Goal: Task Accomplishment & Management: Complete application form

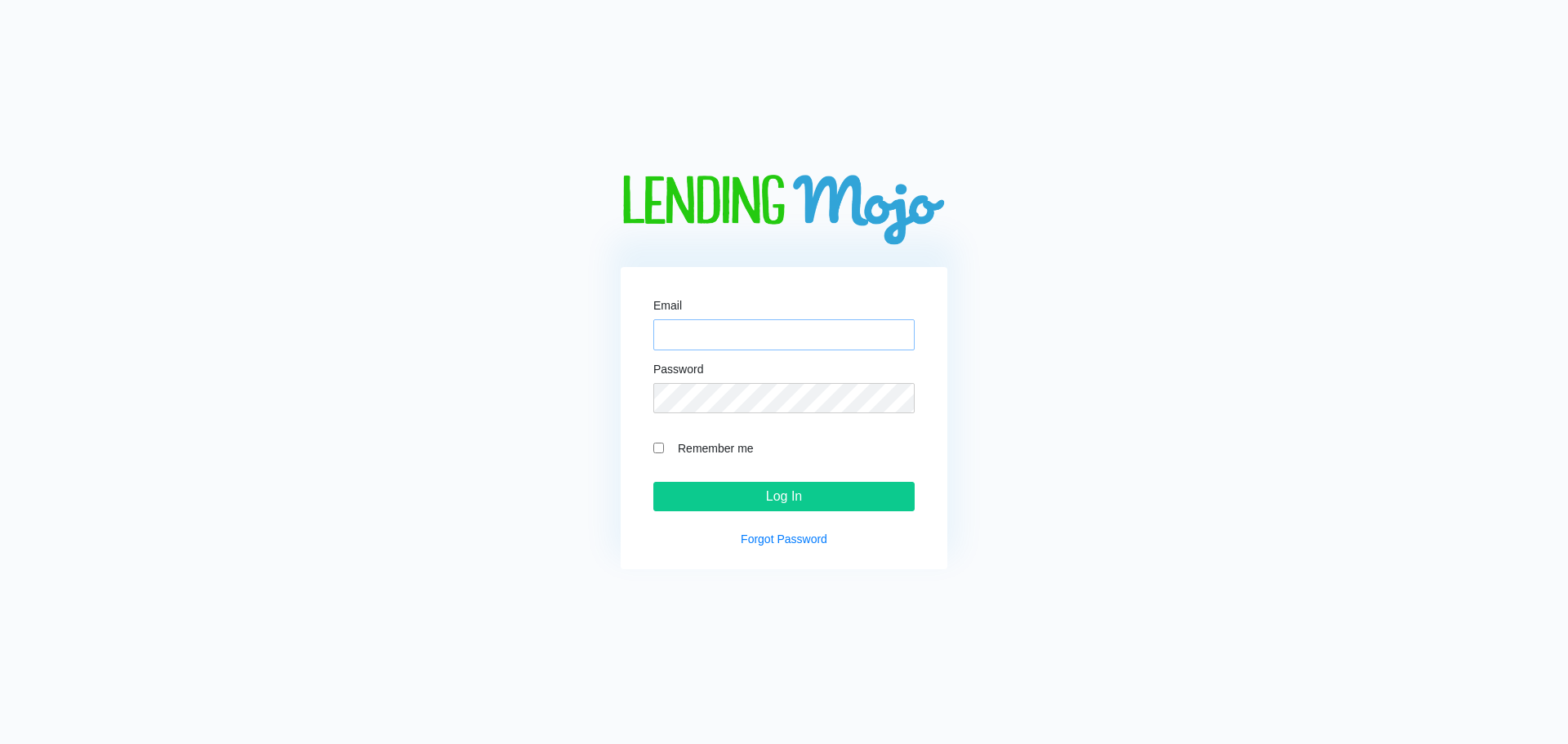
type input "[EMAIL_ADDRESS][DOMAIN_NAME]"
click at [658, 448] on input "Remember me" at bounding box center [658, 448] width 11 height 11
checkbox input "true"
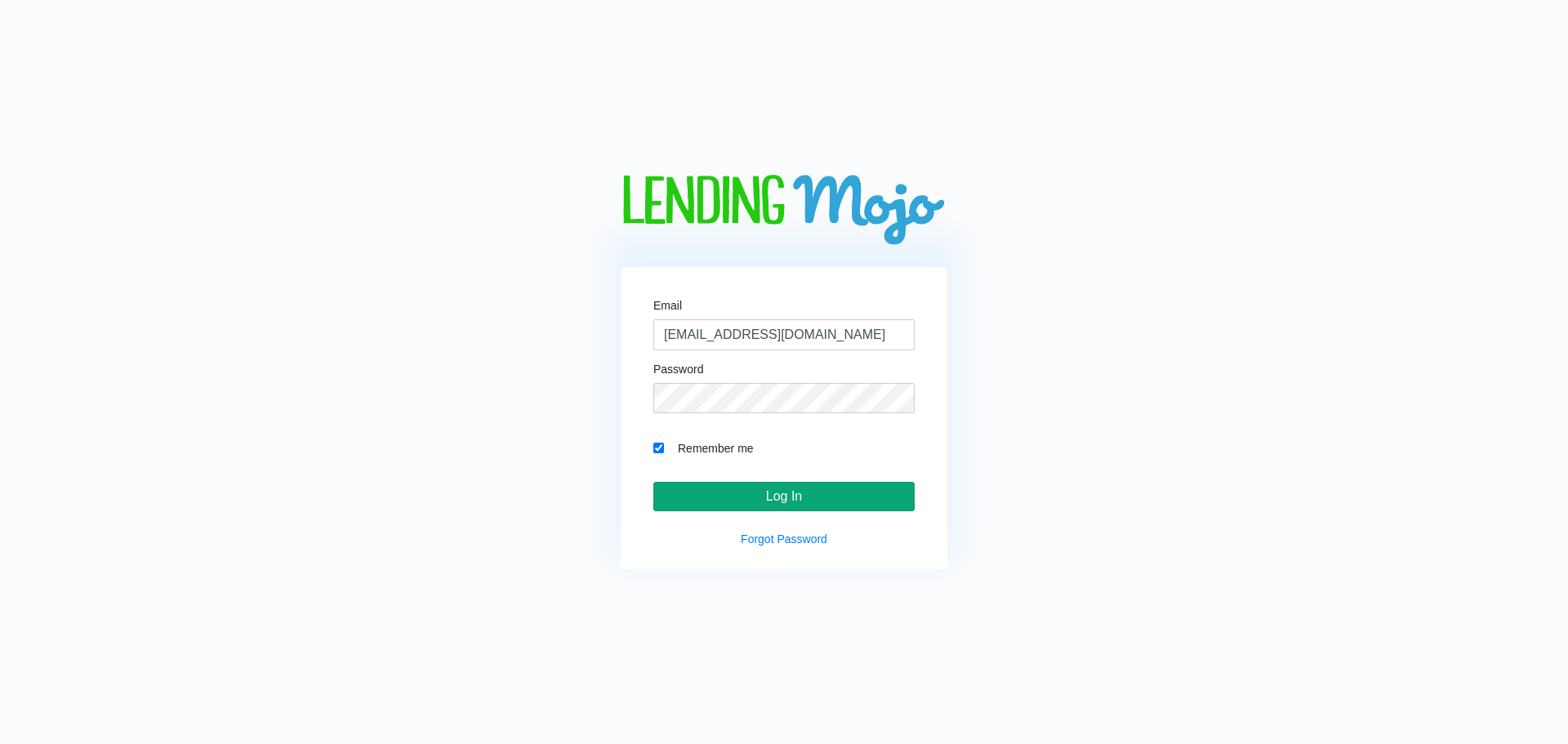
click at [738, 492] on input "Log In" at bounding box center [784, 496] width 261 height 29
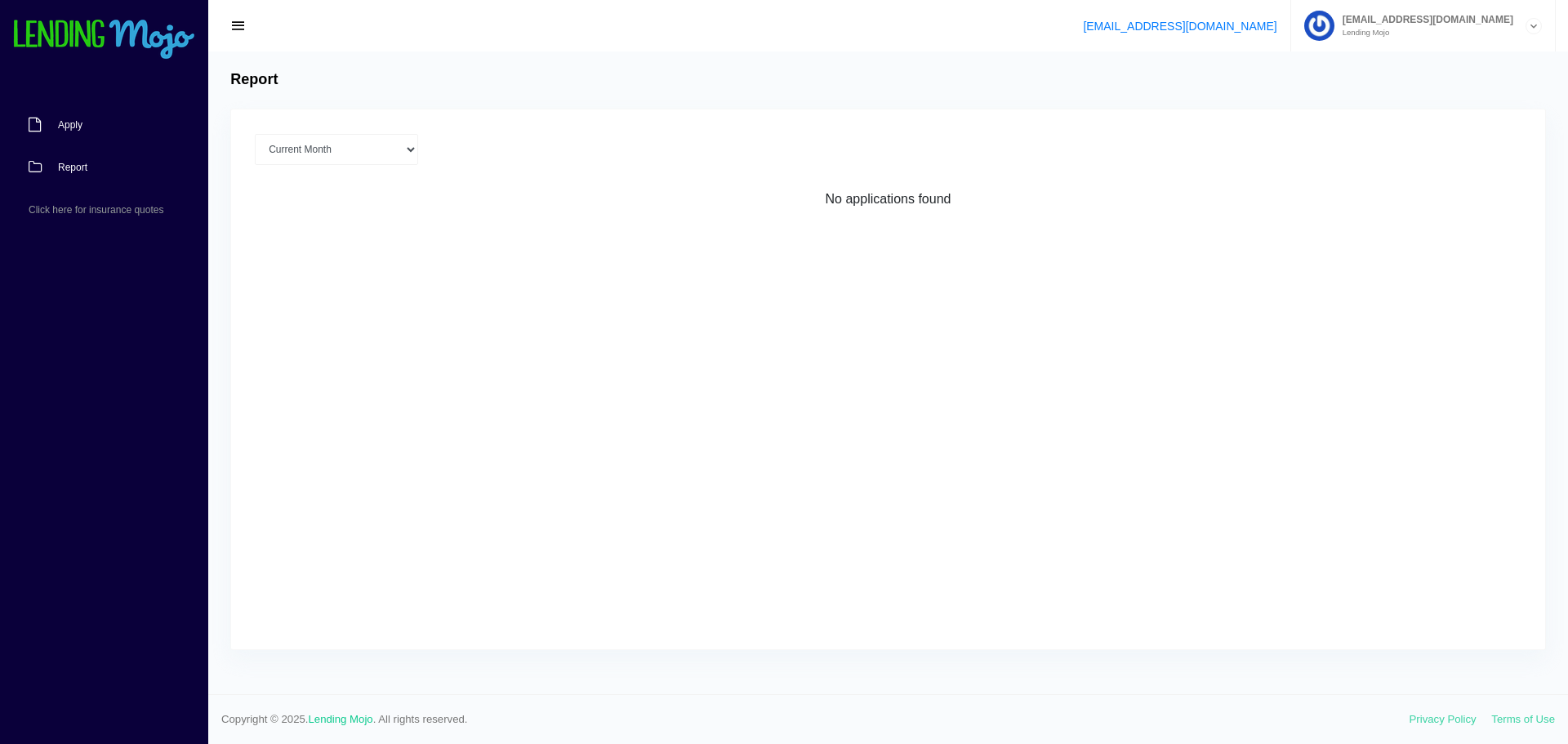
click at [74, 109] on link "Apply" at bounding box center [96, 125] width 192 height 42
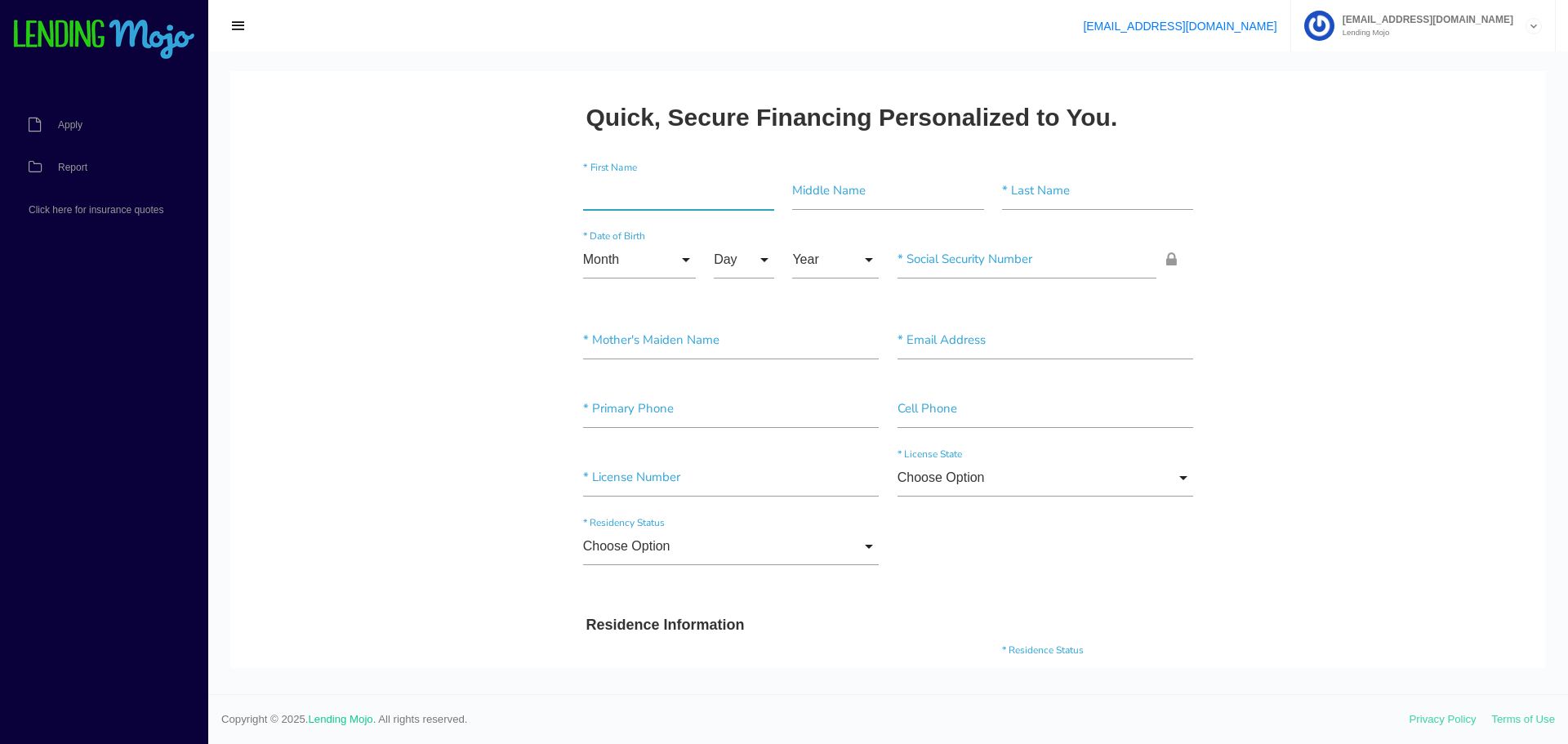
click at [677, 187] on input"] "text" at bounding box center [678, 191] width 191 height 38
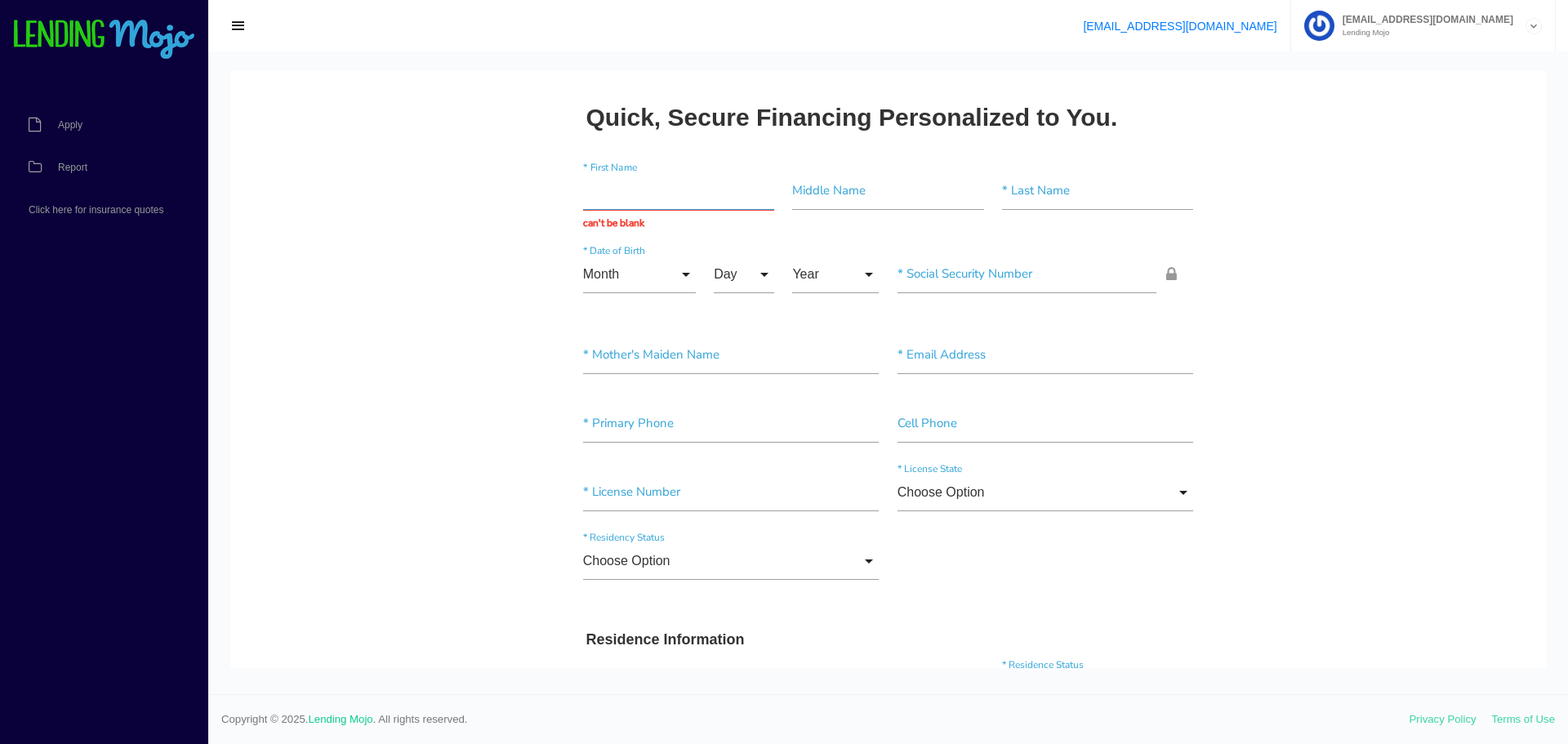
click at [635, 200] on input "text" at bounding box center [678, 191] width 191 height 38
type input "[PERSON_NAME]"
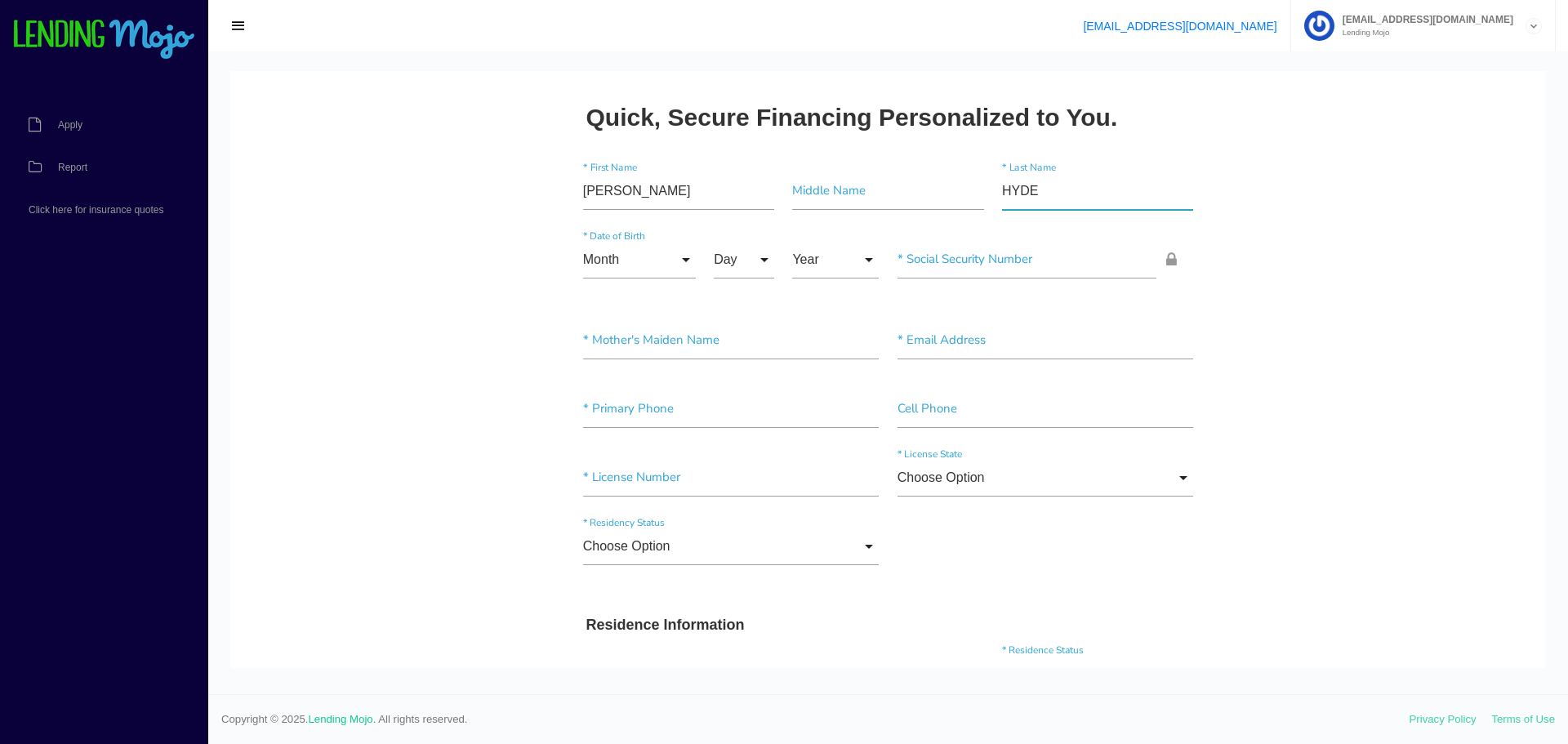
type input"] "HYDE"
click at [609, 274] on input "Month" at bounding box center [640, 259] width 113 height 38
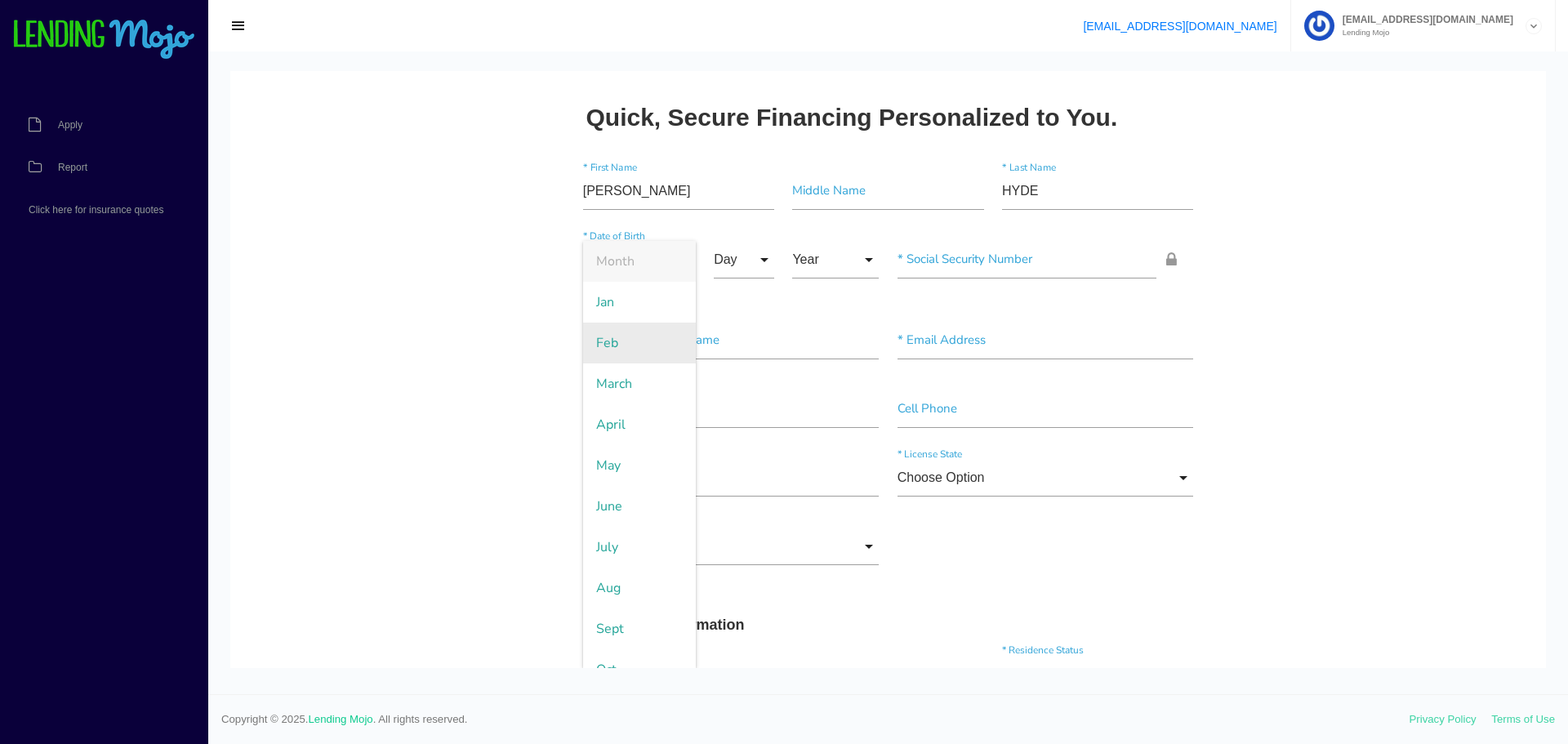
click at [605, 347] on span "Feb" at bounding box center [640, 343] width 113 height 41
type input "Feb"
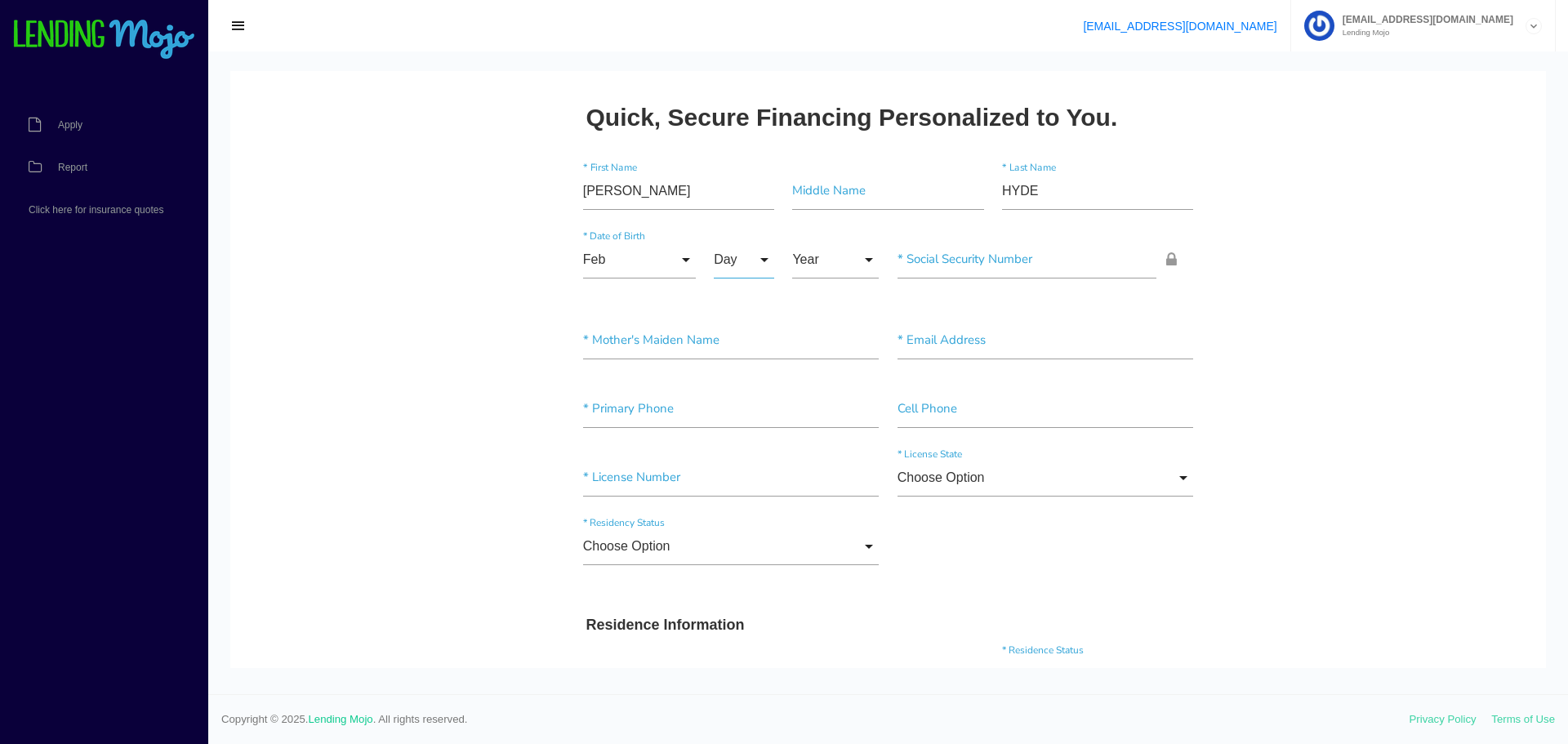
click at [742, 263] on input "Day" at bounding box center [744, 259] width 61 height 38
click at [905, 247] on input"] "text" at bounding box center [1027, 259] width 260 height 38
click at [720, 268] on input "Day" at bounding box center [744, 259] width 61 height 38
click at [730, 428] on span "8" at bounding box center [754, 424] width 82 height 41
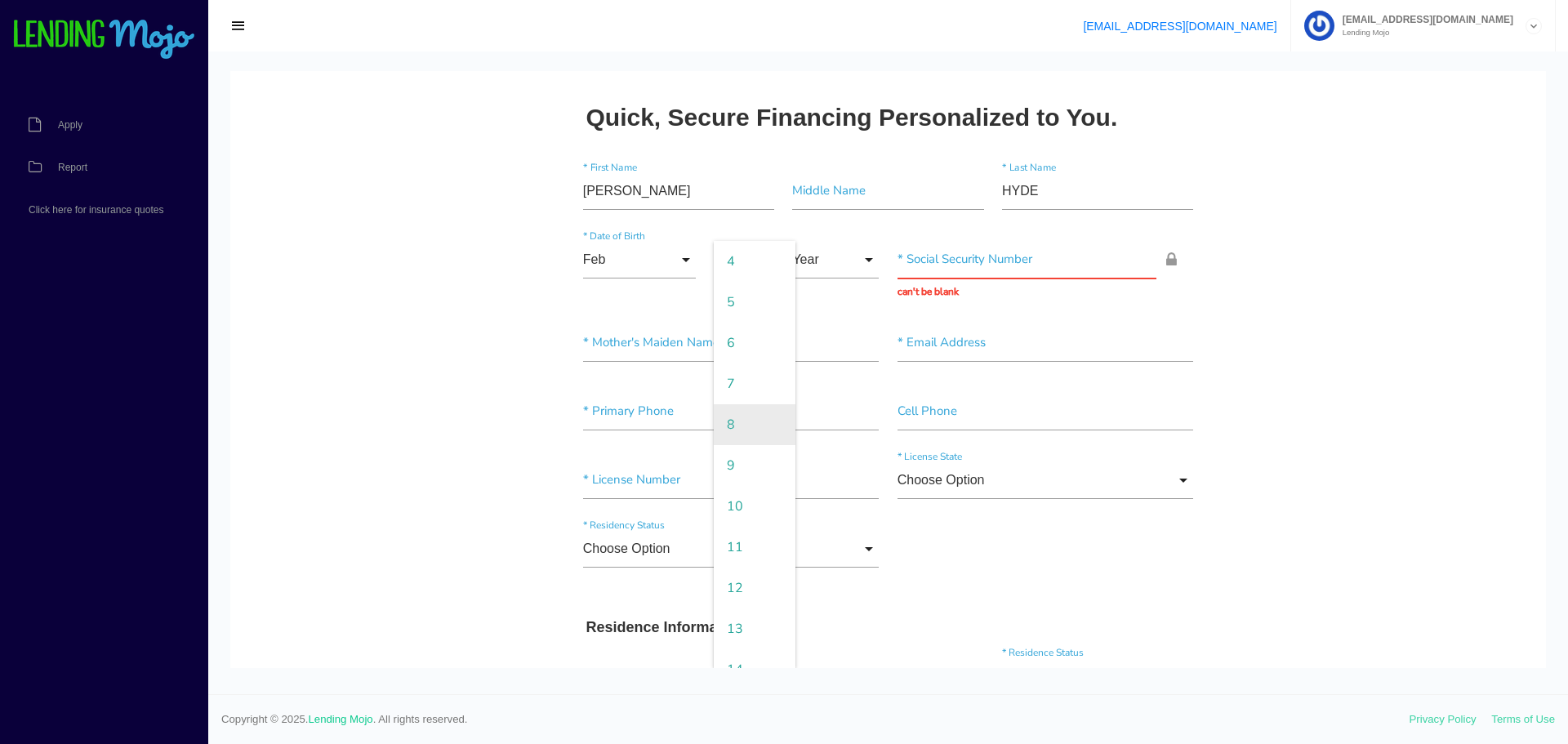
type input "8"
click at [848, 263] on input "Year" at bounding box center [835, 259] width 87 height 38
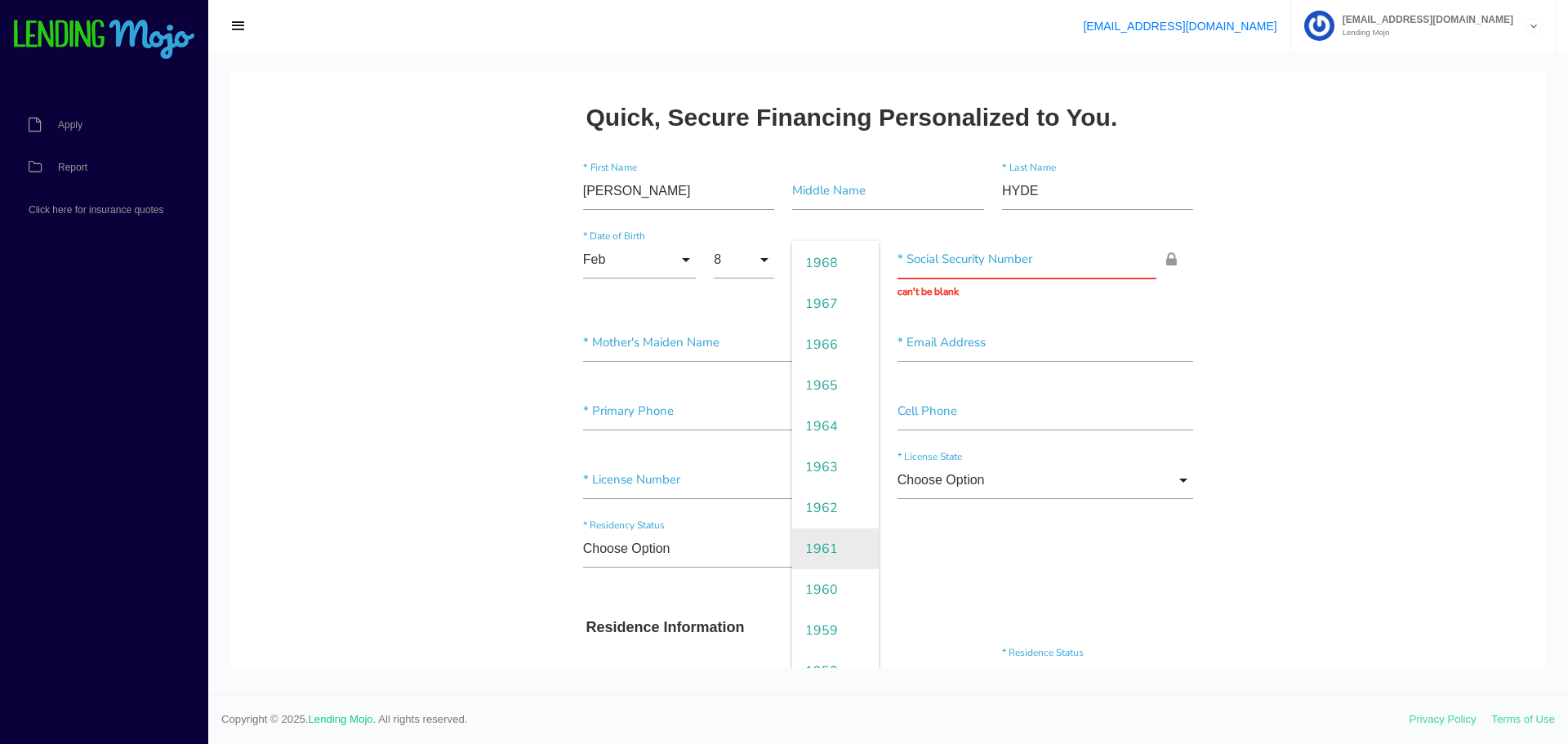
scroll to position [1633, 0]
click at [811, 465] on span "1963" at bounding box center [835, 465] width 87 height 41
type input "1963"
click at [1002, 274] on input "text" at bounding box center [1027, 259] width 260 height 38
type input "044-66-9898"
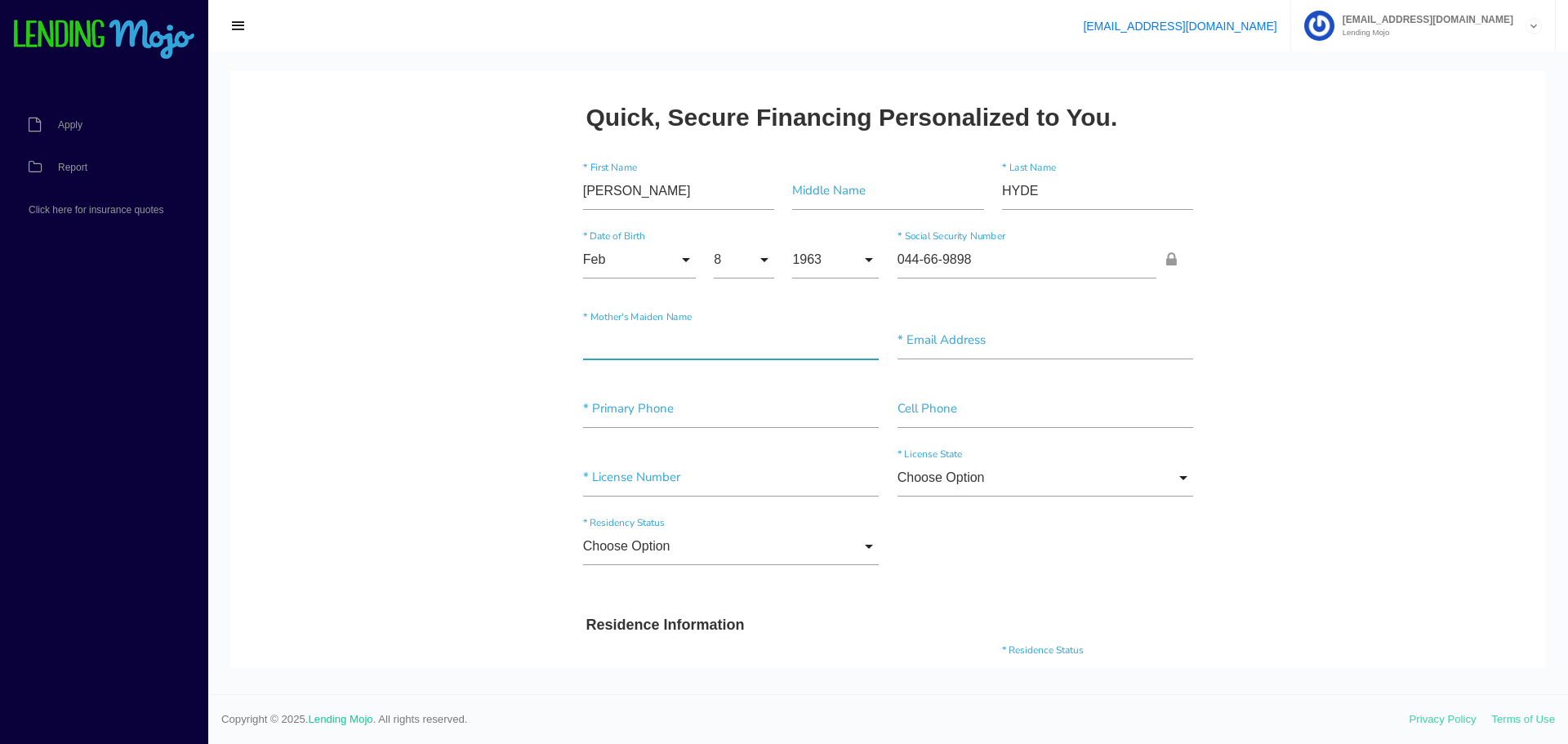
click at [747, 339] on input"] "text" at bounding box center [731, 340] width 296 height 38
type input"] "HYDE"
click at [945, 341] on input"] "text" at bounding box center [1045, 340] width 296 height 38
type input"] "[EMAIL_ADDRESS][DOMAIN_NAME]"
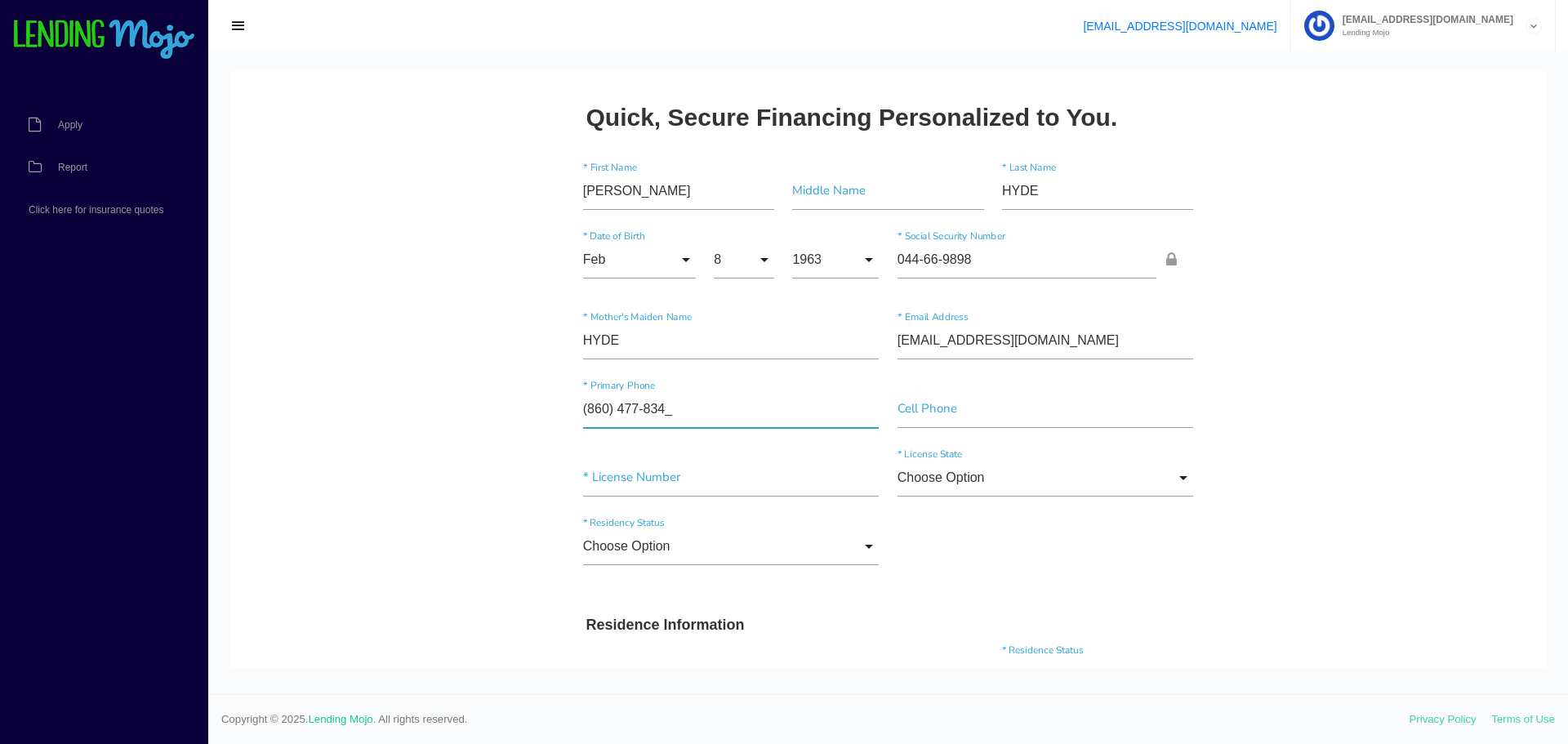
type input"] "[PHONE_NUMBER]"
click at [965, 413] on input"] "text" at bounding box center [1045, 409] width 296 height 38
type input"] "(860) 477-____"
click at [1154, 570] on div "Choose Option Choose Option [DEMOGRAPHIC_DATA] Citizen [DEMOGRAPHIC_DATA] Non-[…" at bounding box center [888, 549] width 629 height 68
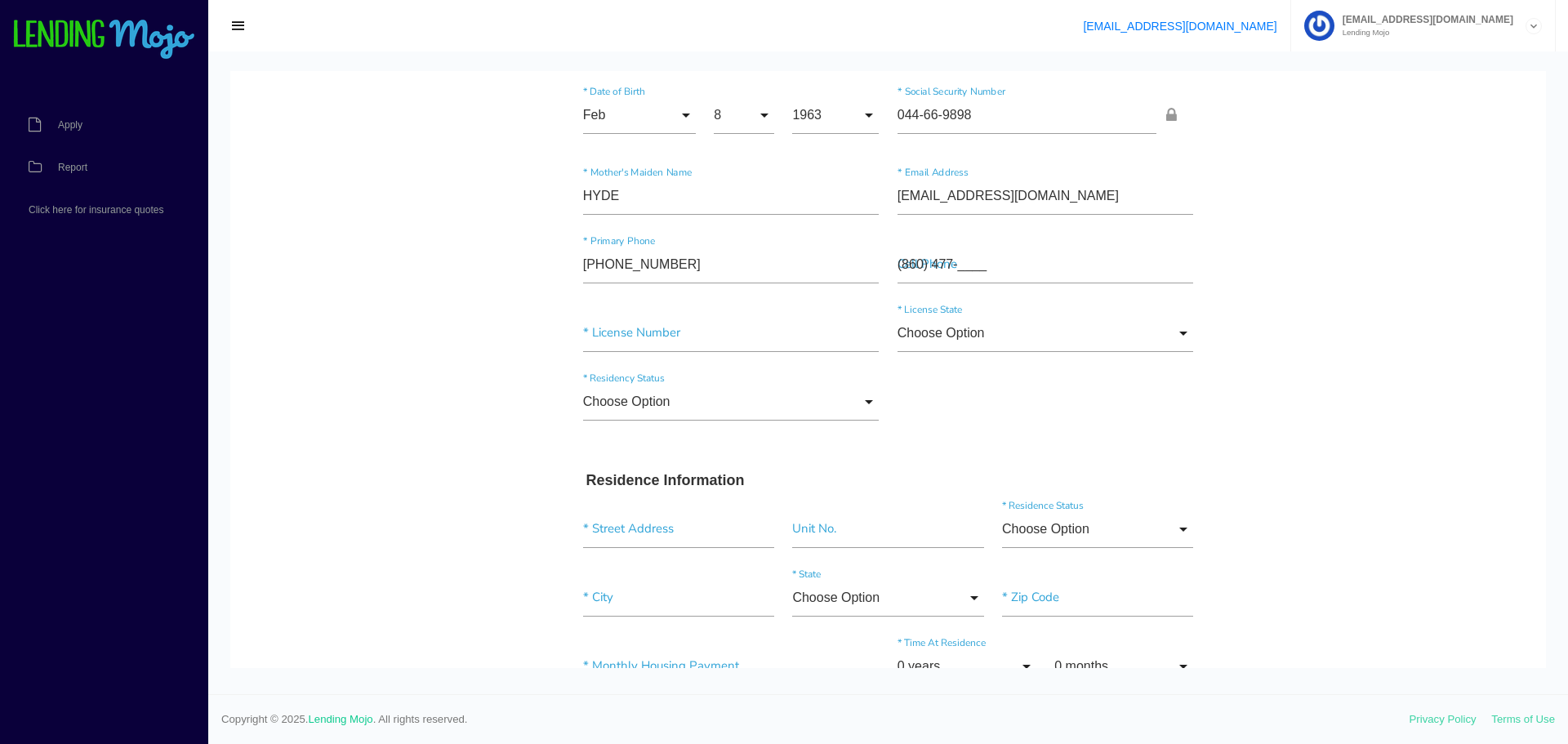
scroll to position [163, 0]
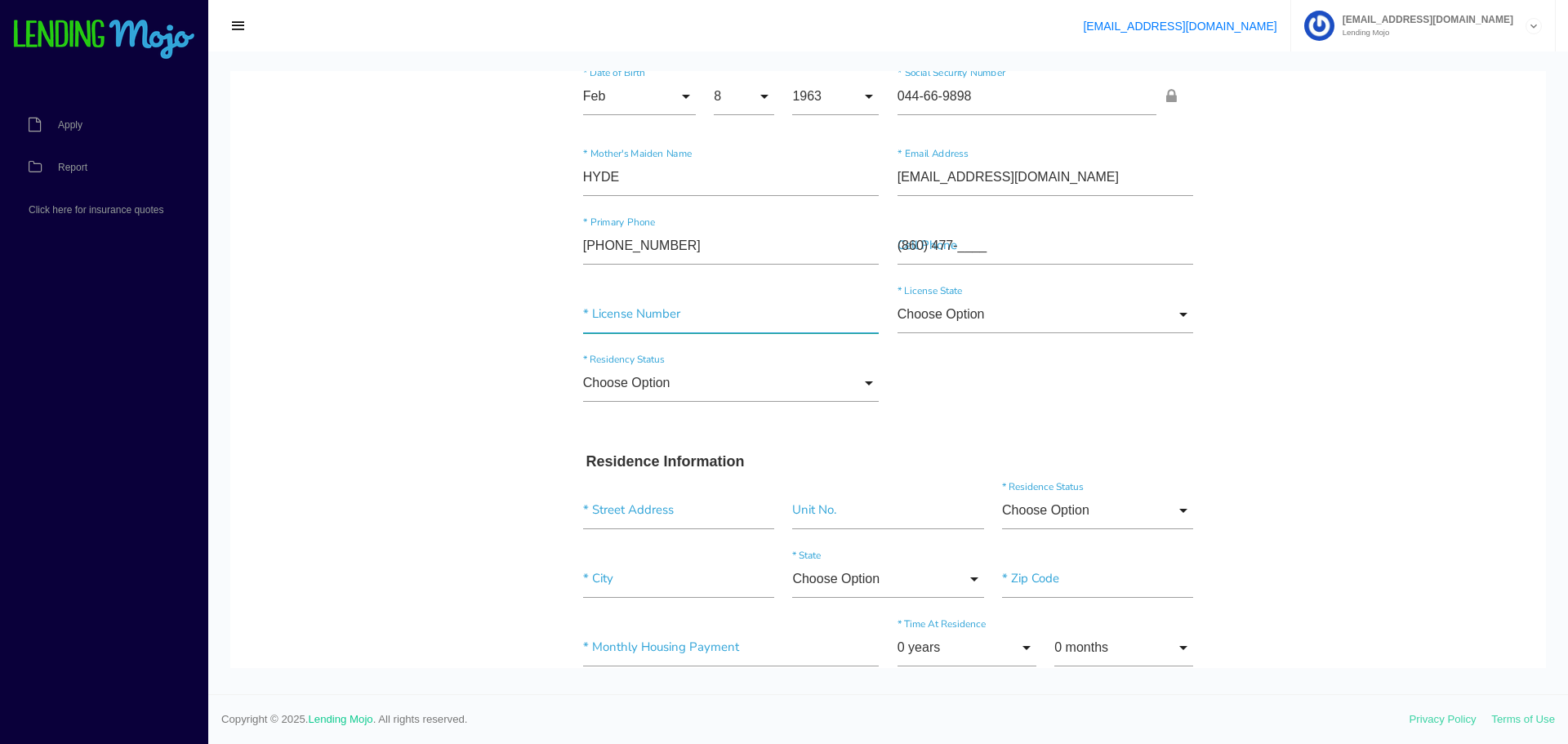
click at [735, 318] on input"] "text" at bounding box center [731, 314] width 296 height 38
type input"] "024335379"
click at [1018, 298] on input "Choose Option" at bounding box center [1045, 314] width 296 height 38
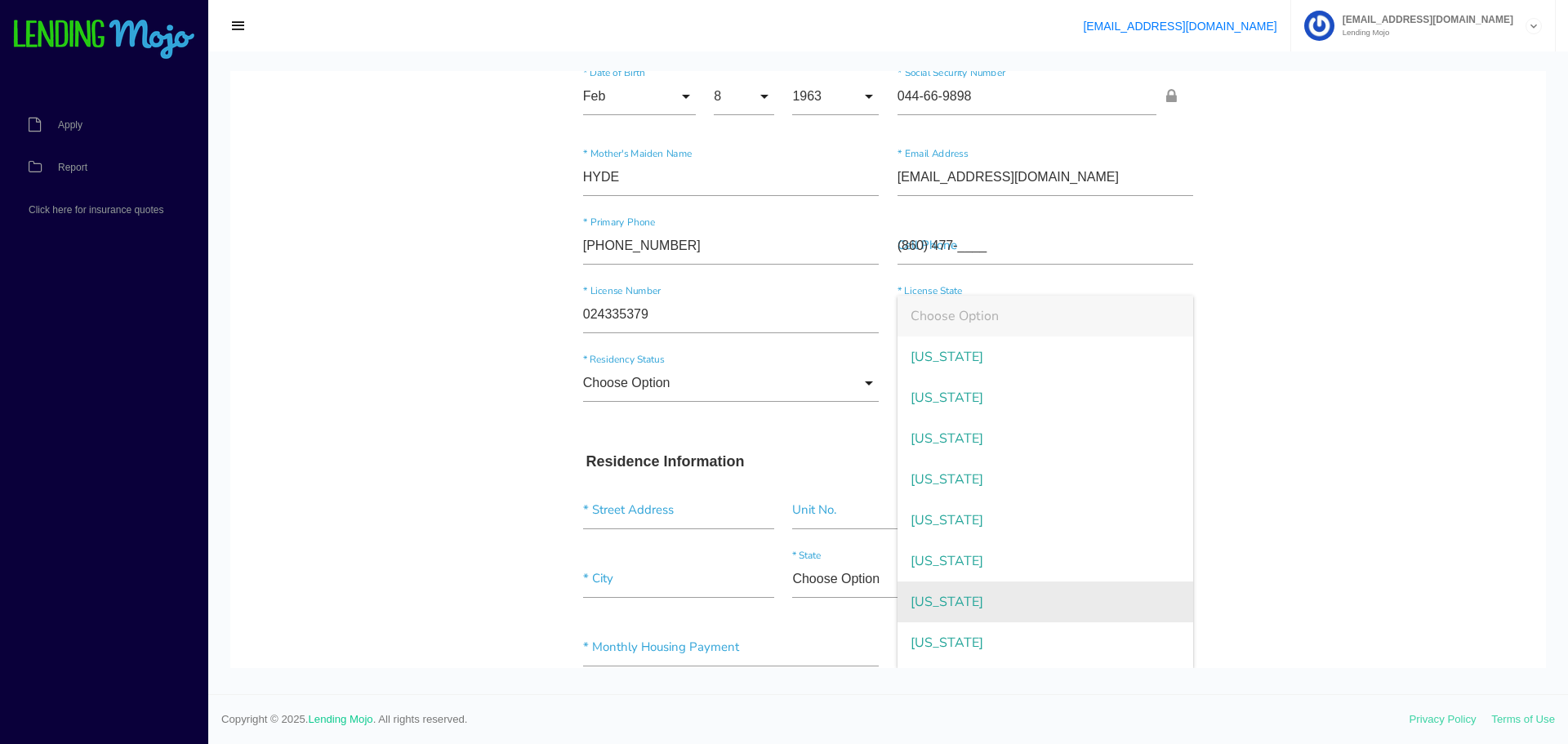
click at [941, 603] on span "[US_STATE]" at bounding box center [1045, 602] width 296 height 41
type input "[US_STATE]"
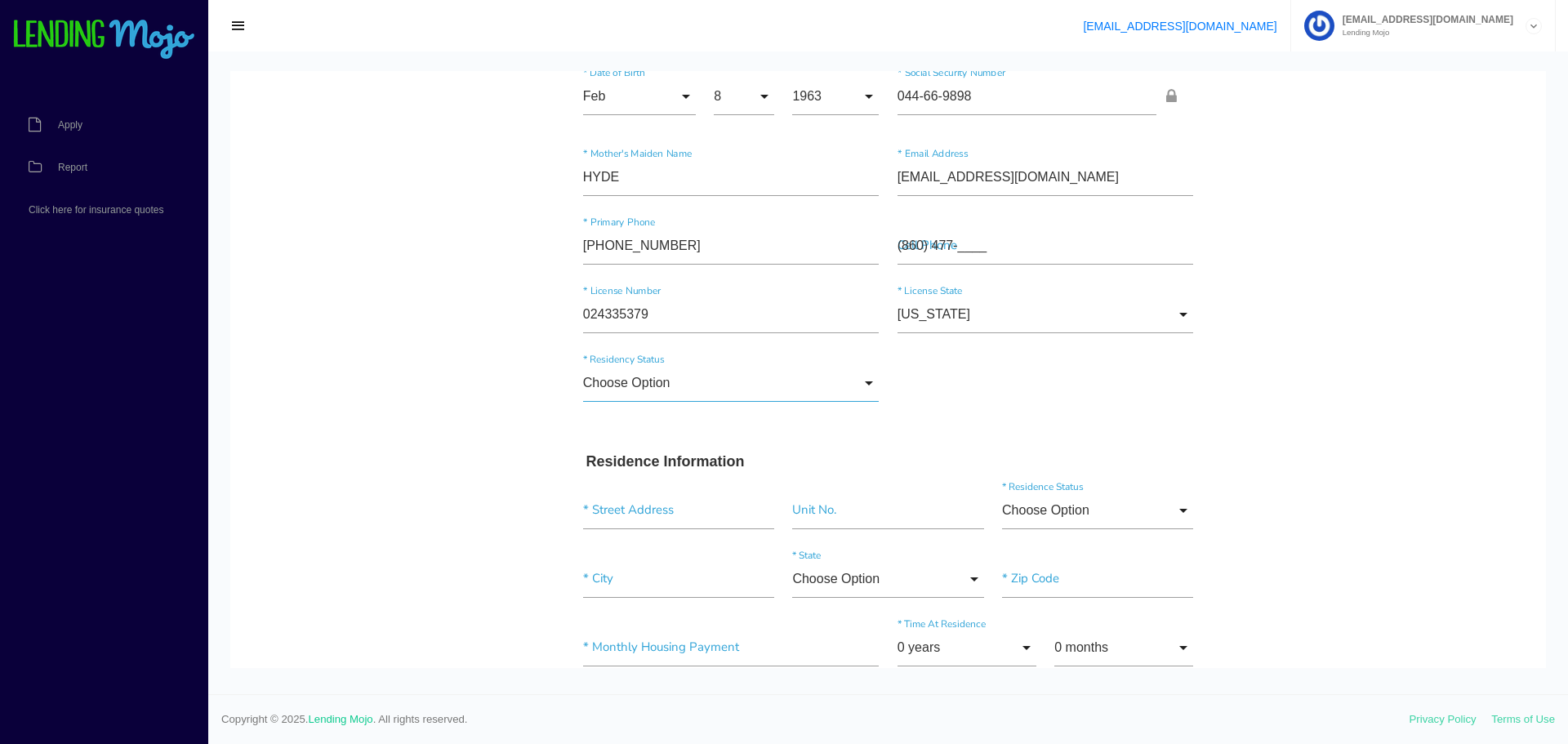
click at [753, 388] on input "Choose Option" at bounding box center [731, 383] width 296 height 38
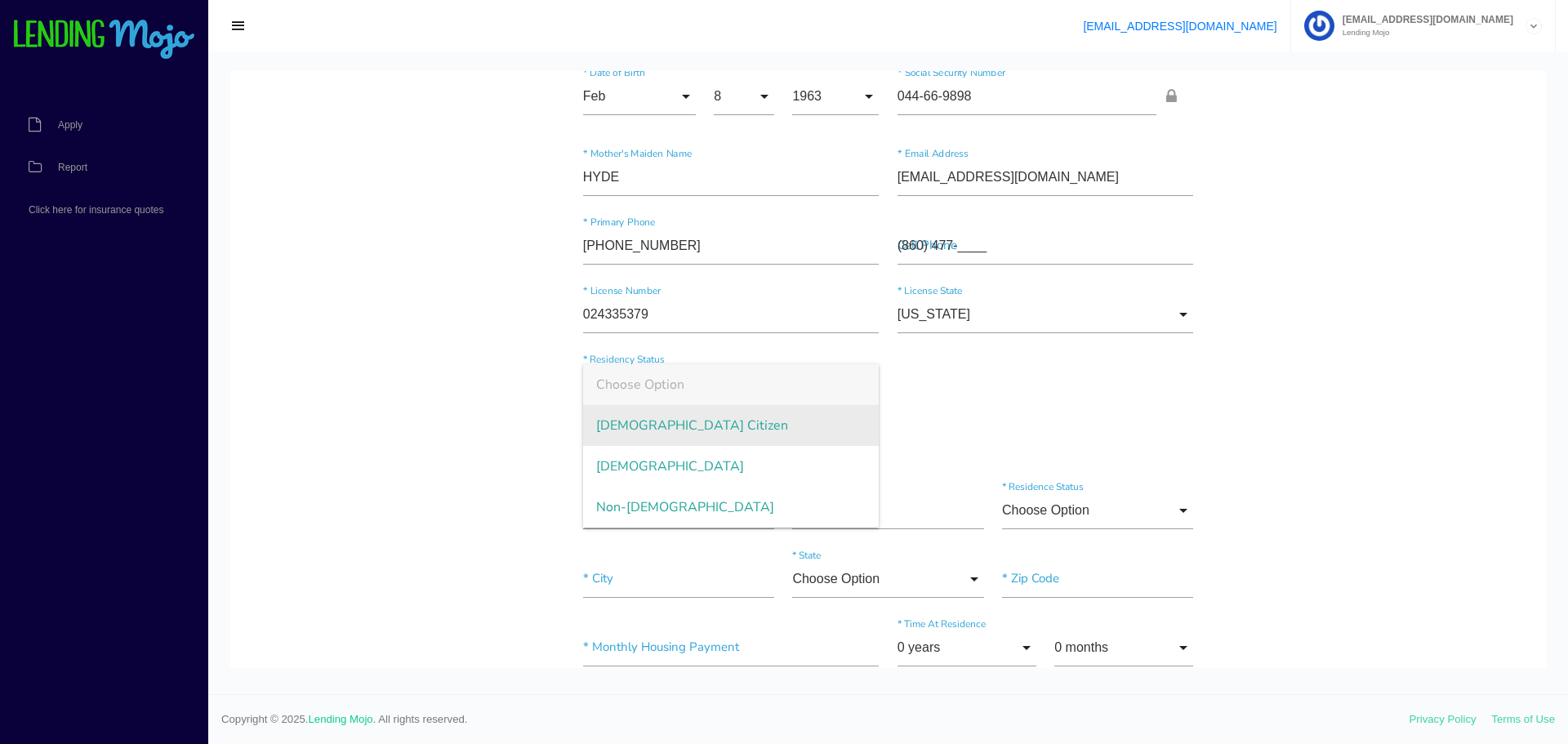
click at [620, 422] on span "[DEMOGRAPHIC_DATA] Citizen" at bounding box center [731, 425] width 296 height 41
type input "[DEMOGRAPHIC_DATA] Citizen"
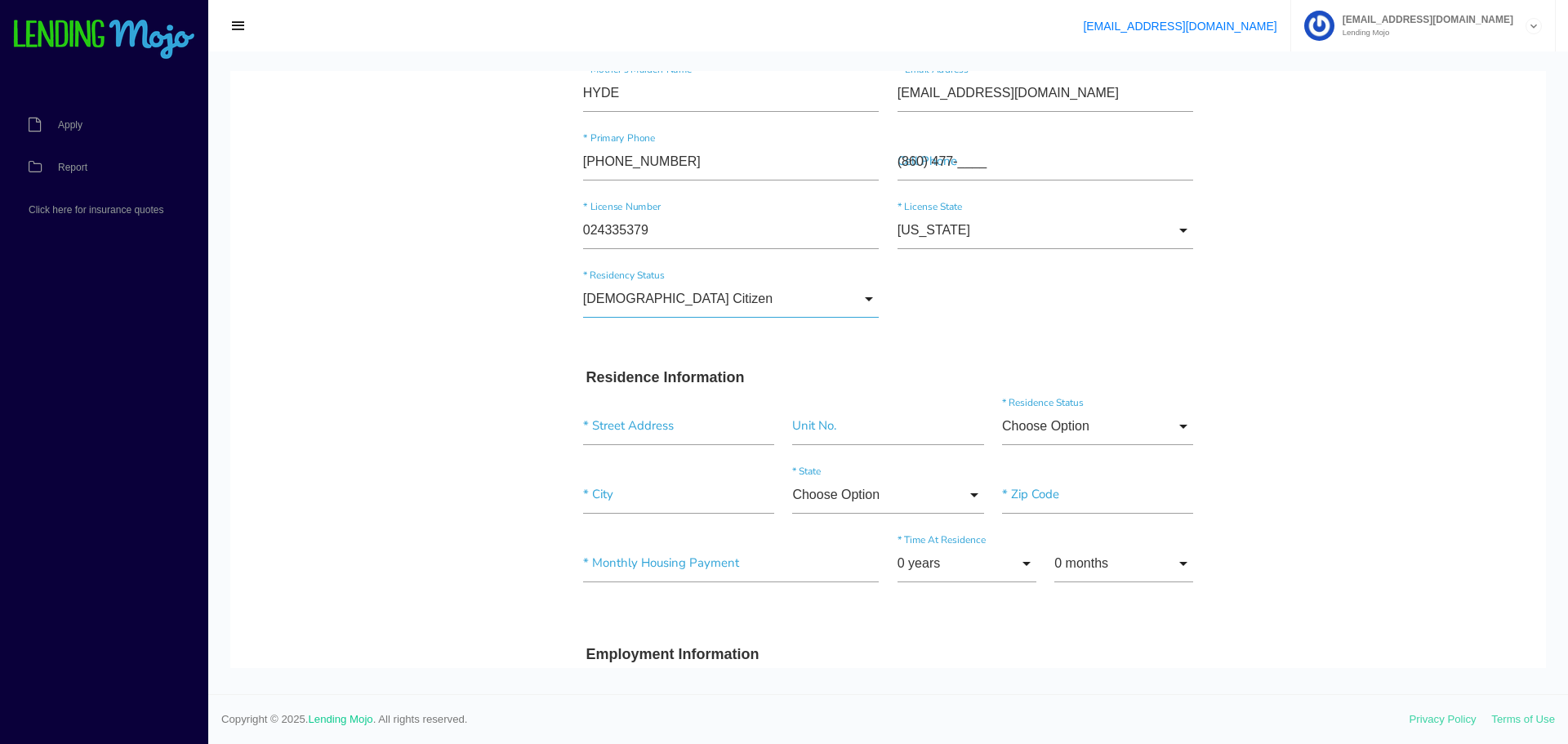
scroll to position [408, 0]
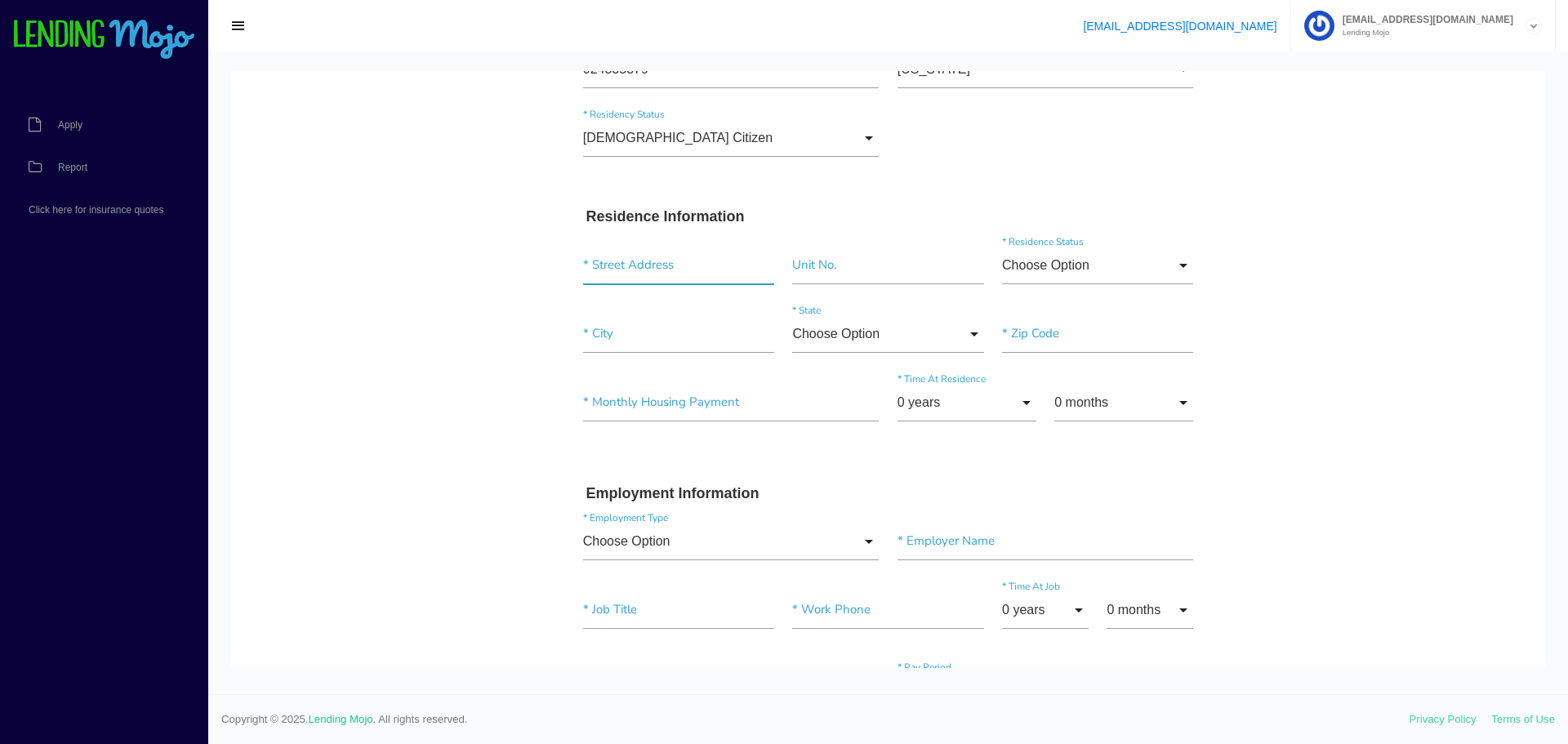
click at [603, 264] on input "text" at bounding box center [678, 265] width 191 height 38
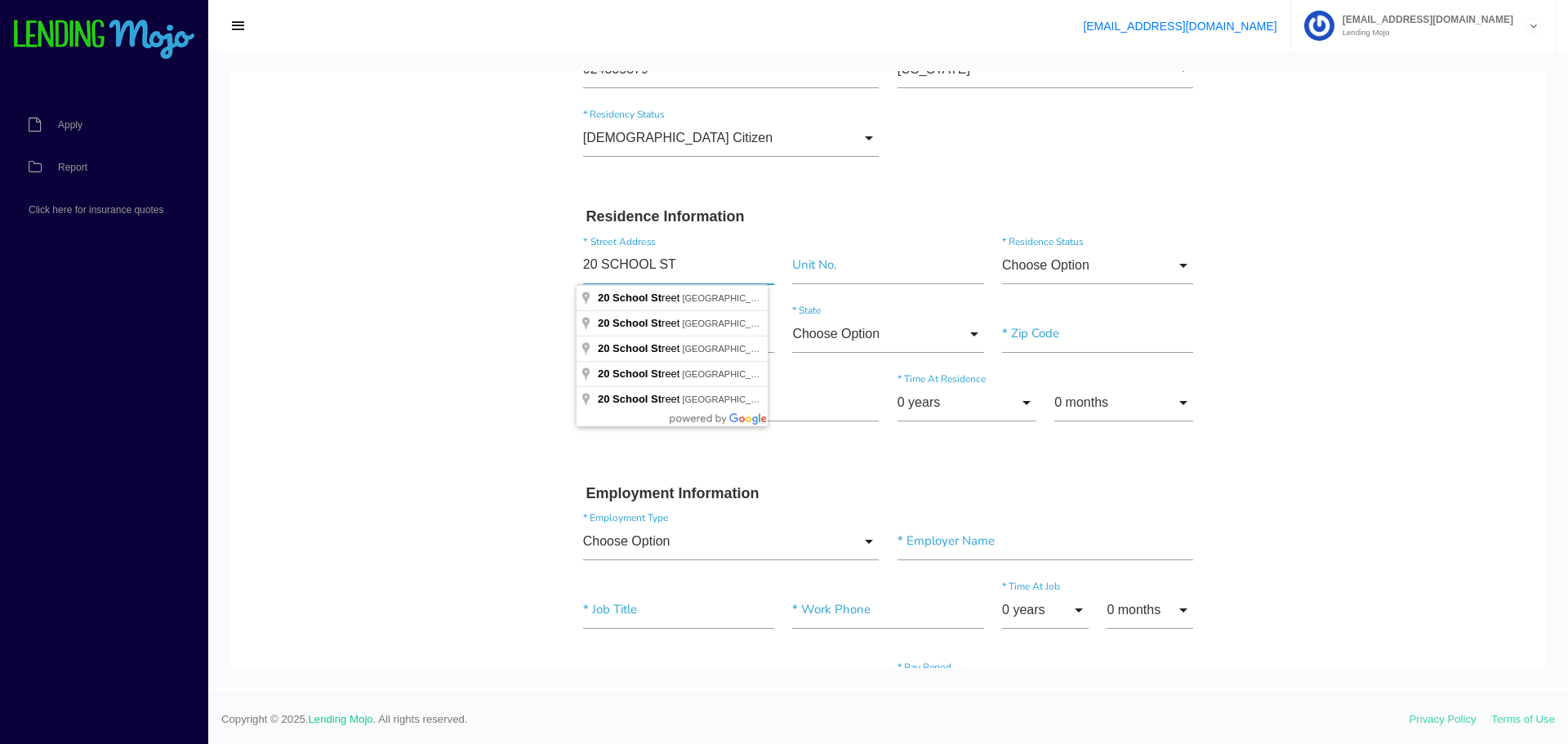
type input "20 SCHOOL ST"
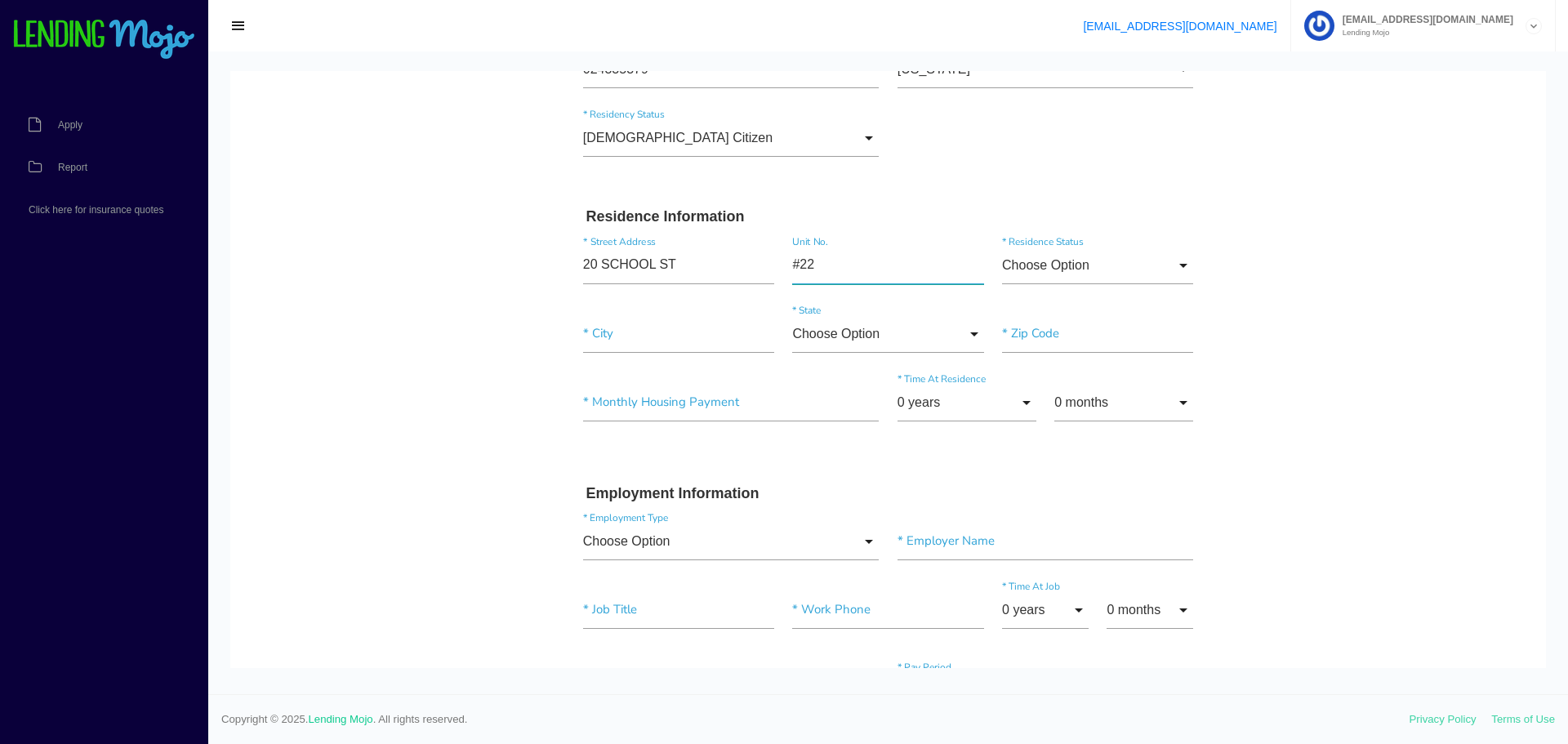
type input"] "#22"
click at [1072, 262] on input "Choose Option" at bounding box center [1097, 265] width 191 height 38
click at [1039, 311] on span "Own" at bounding box center [1097, 308] width 191 height 41
type input "Own"
click at [630, 344] on input"] "text" at bounding box center [678, 333] width 191 height 38
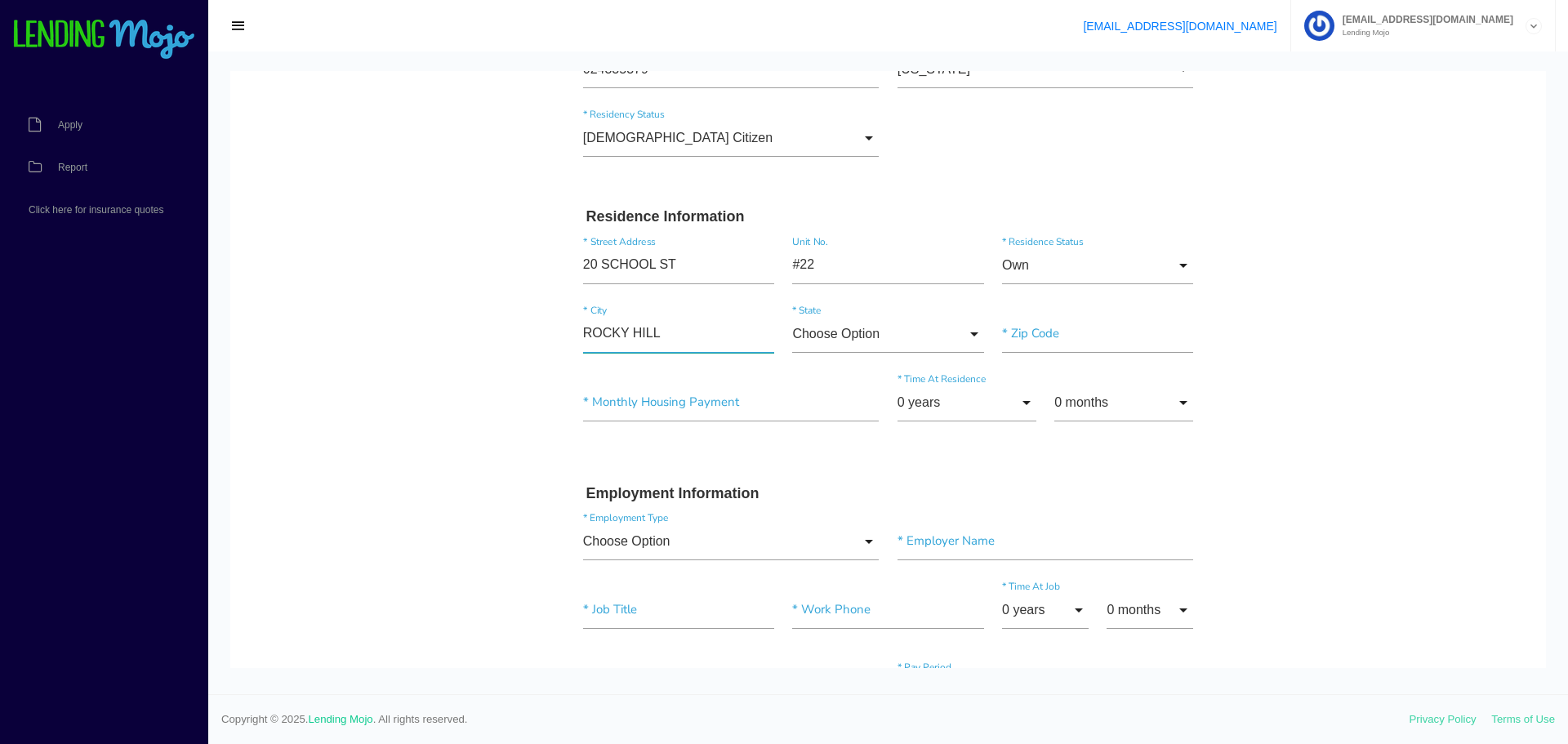
type input"] "ROCKY HILL"
click at [852, 336] on input "Choose Option" at bounding box center [887, 333] width 191 height 38
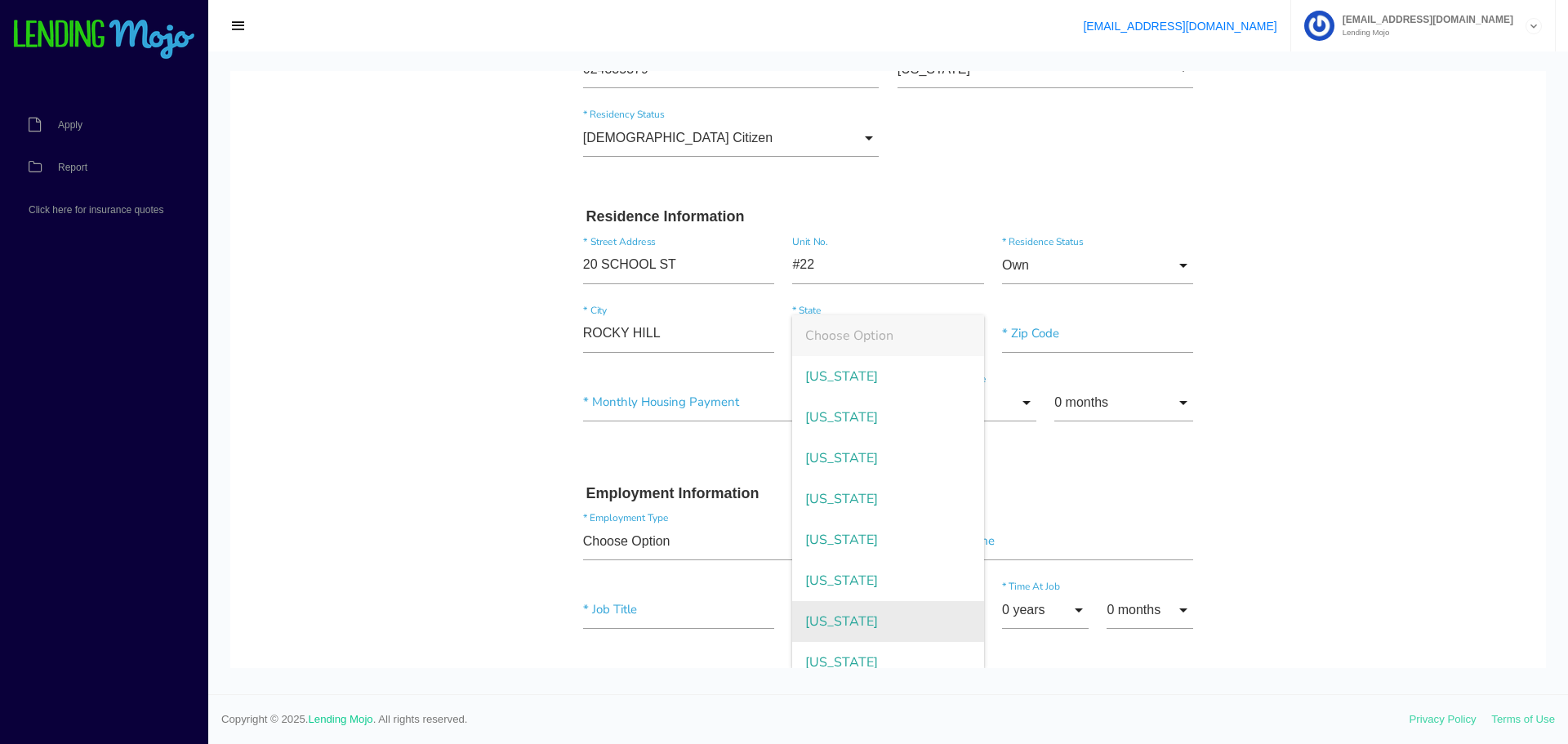
click at [848, 615] on span "[US_STATE]" at bounding box center [887, 621] width 191 height 41
type input "[US_STATE]"
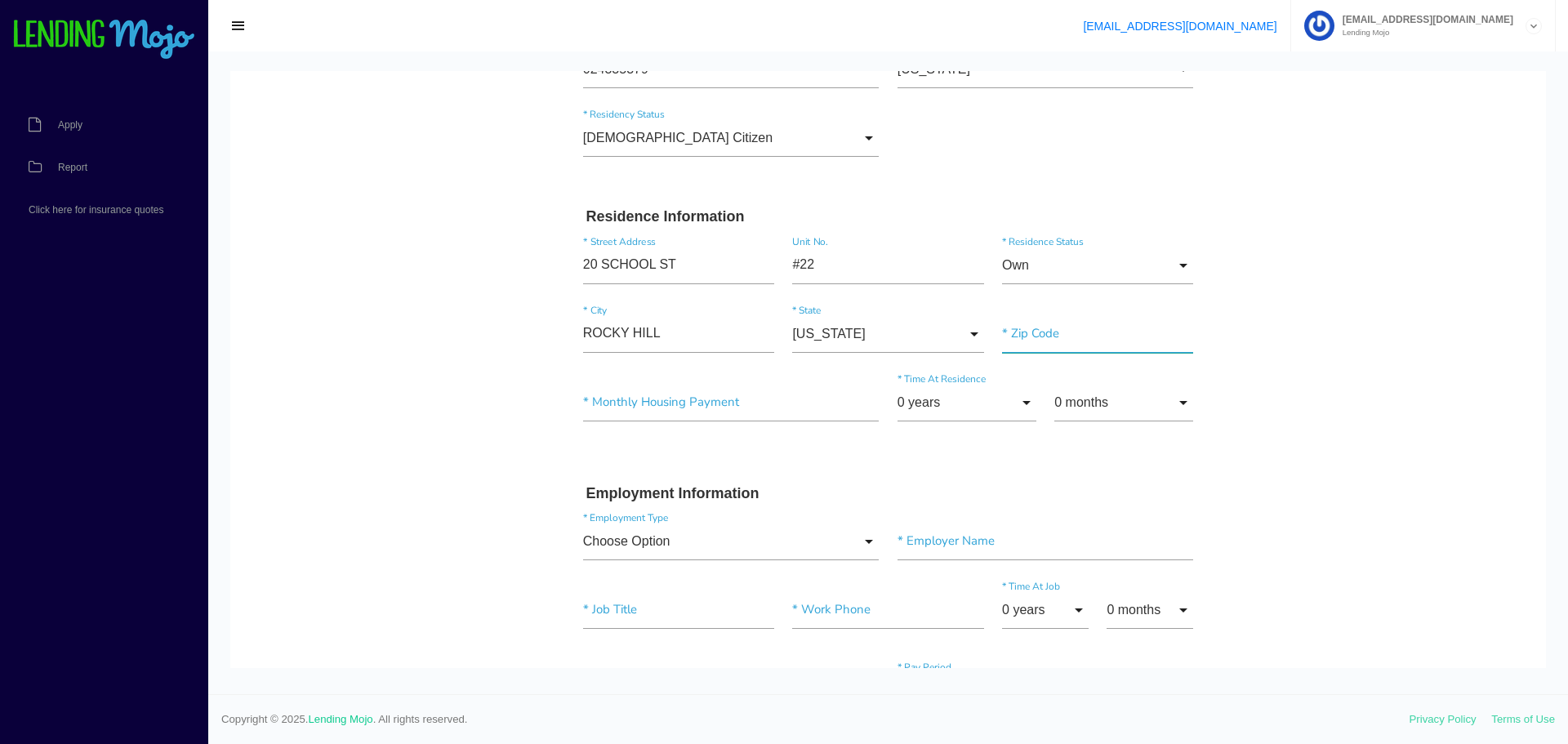
click at [1055, 327] on input"] "text" at bounding box center [1097, 333] width 191 height 38
type input"] "06067"
click at [684, 419] on input"] "text" at bounding box center [731, 402] width 296 height 38
type input"] "$344.00"
click at [939, 396] on input "0 years" at bounding box center [966, 402] width 139 height 38
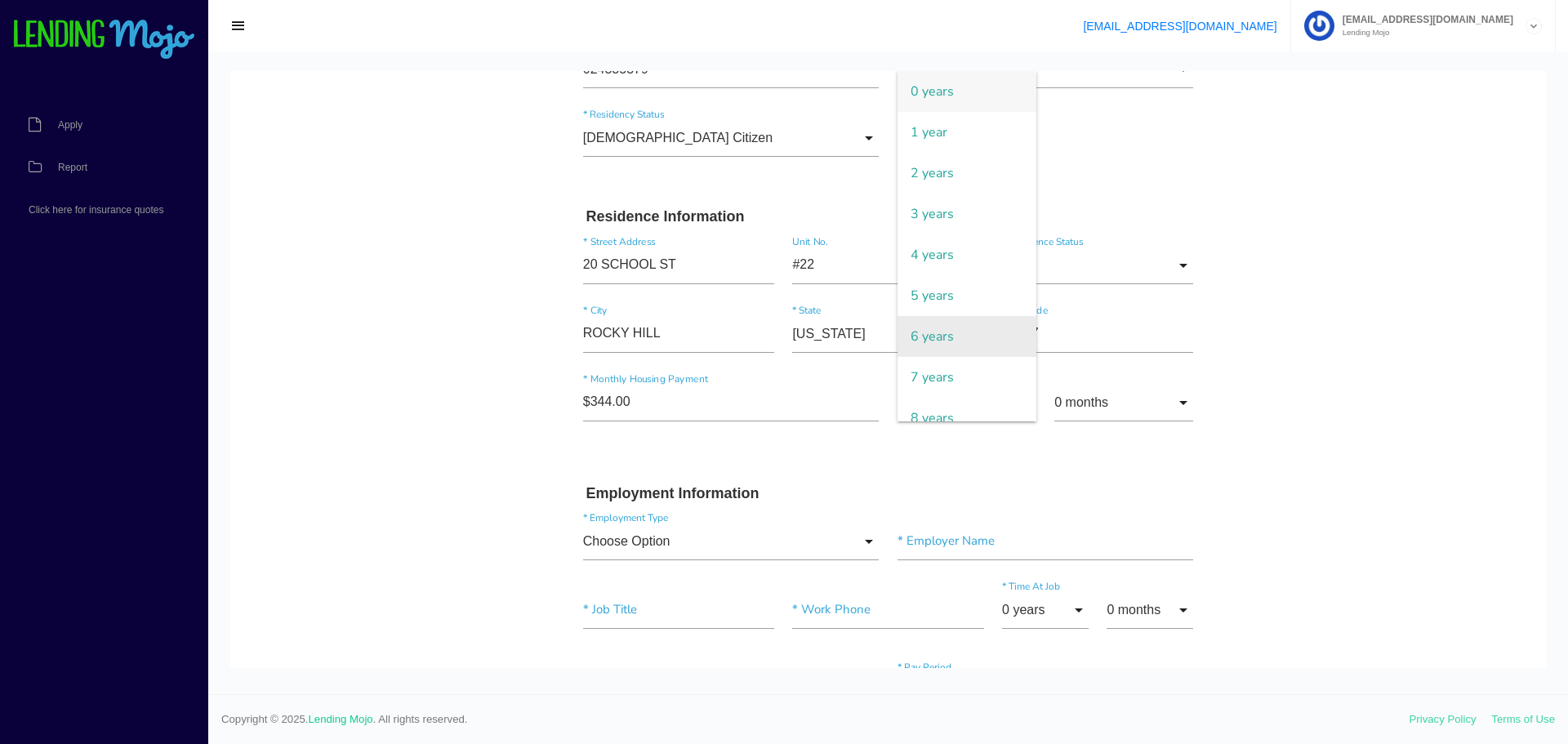
click at [928, 333] on span "6 years" at bounding box center [966, 336] width 139 height 41
type input "6 years"
click at [1383, 326] on body "Quick, Secure Financing Personalized to You. [PERSON_NAME] * First Name Middle …" at bounding box center [888, 735] width 1316 height 2145
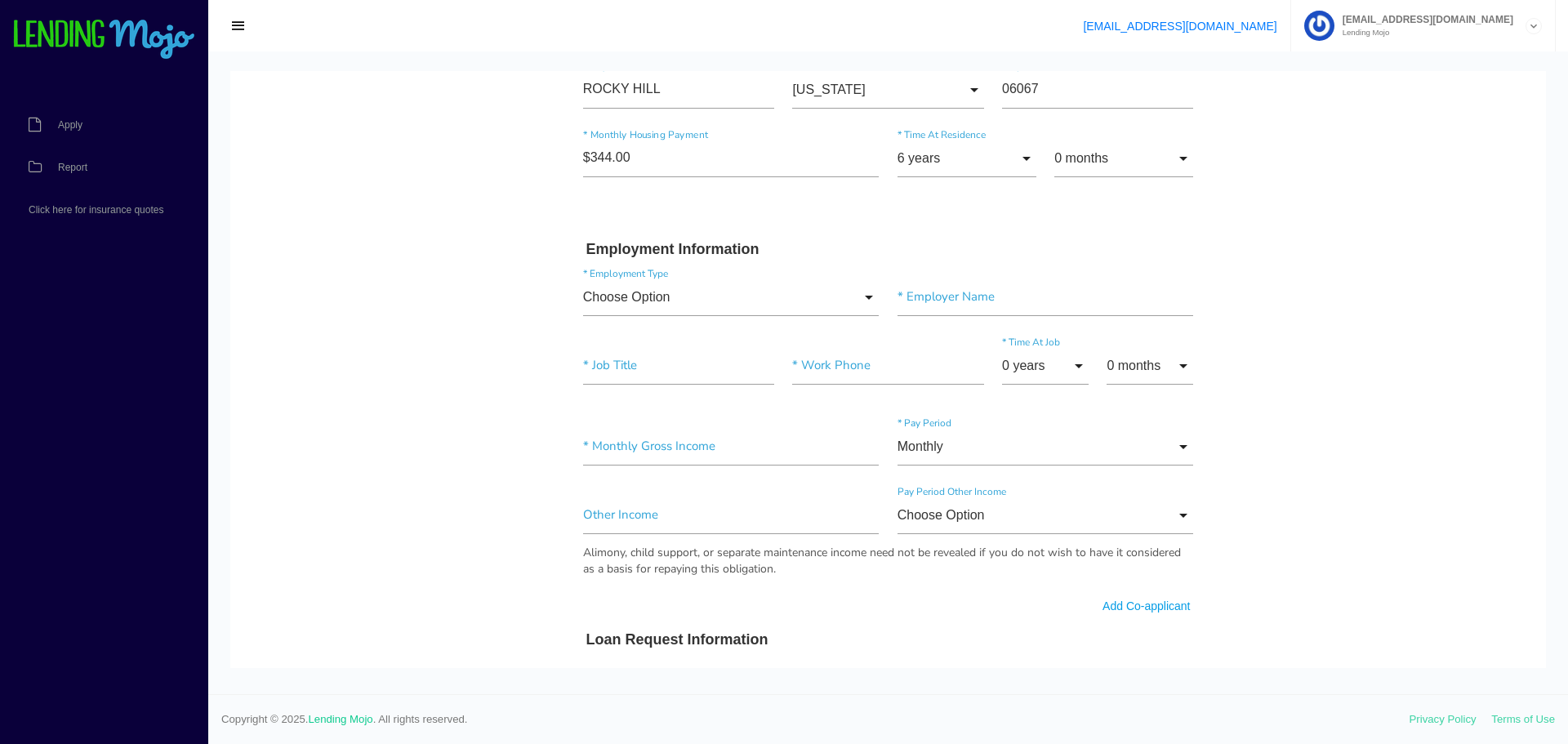
scroll to position [653, 0]
click at [703, 307] on input "Choose Option" at bounding box center [731, 296] width 296 height 38
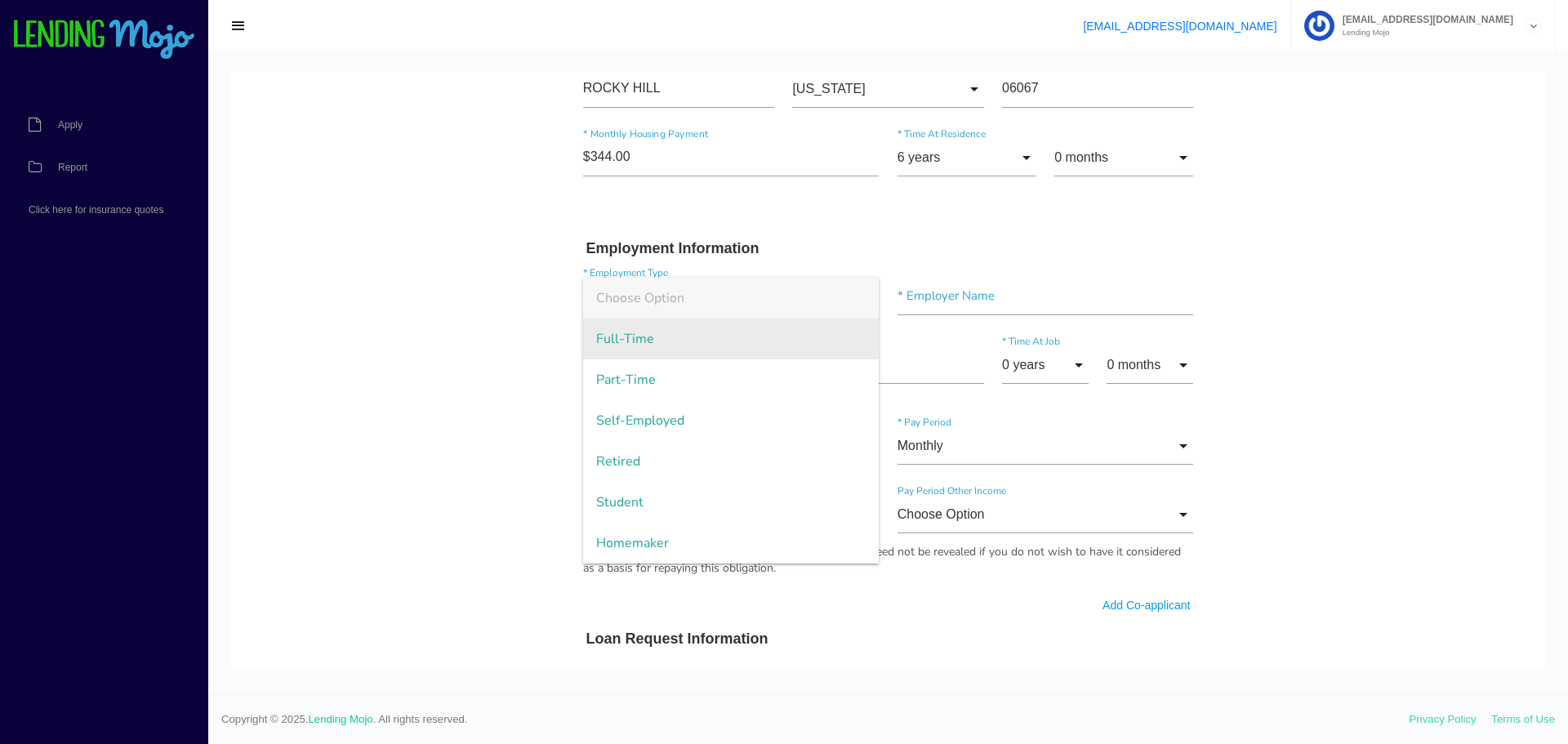
click at [630, 332] on span "Full-Time" at bounding box center [731, 338] width 296 height 41
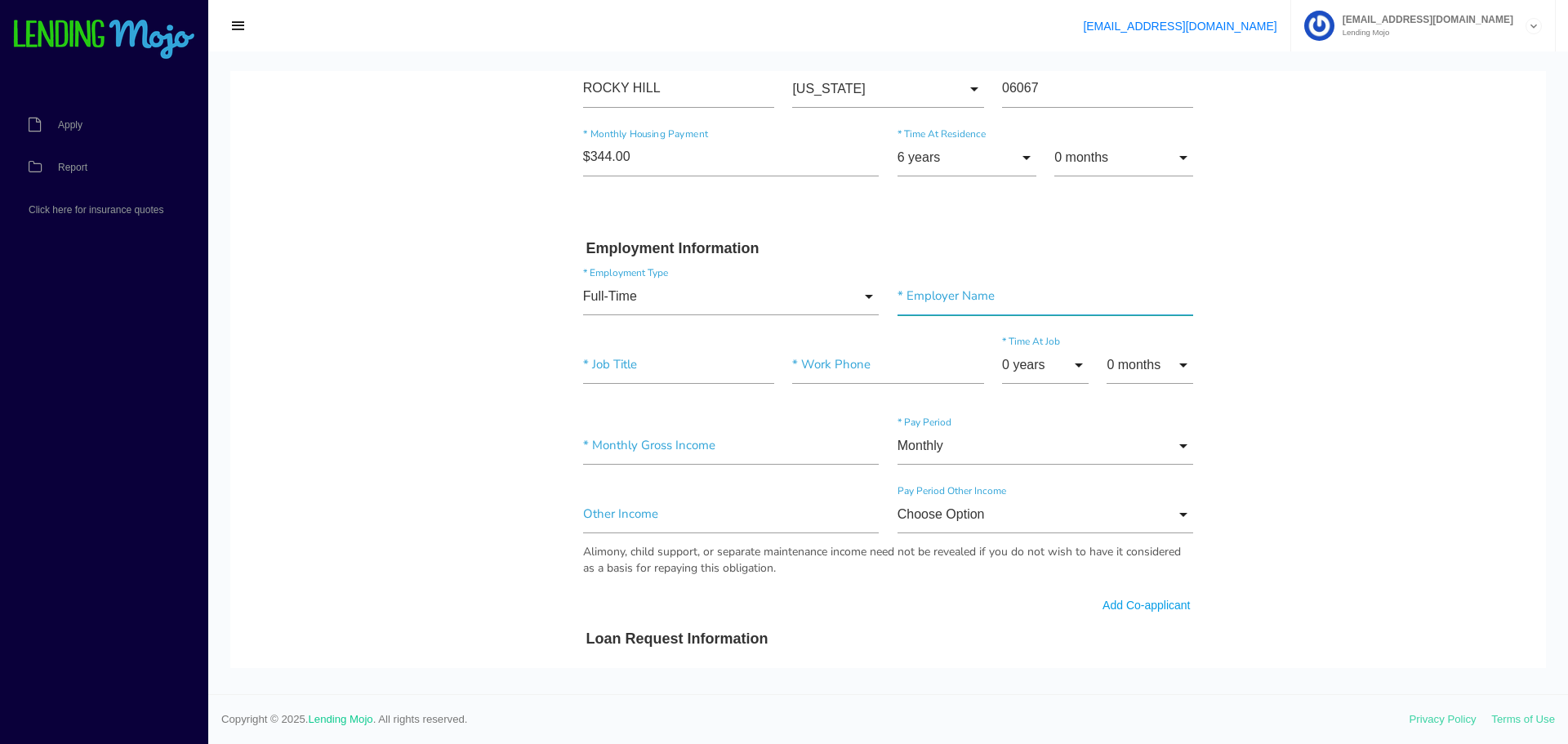
click at [1018, 292] on input"] "text" at bounding box center [1045, 296] width 296 height 38
click at [795, 284] on input "Full-Time" at bounding box center [731, 296] width 296 height 38
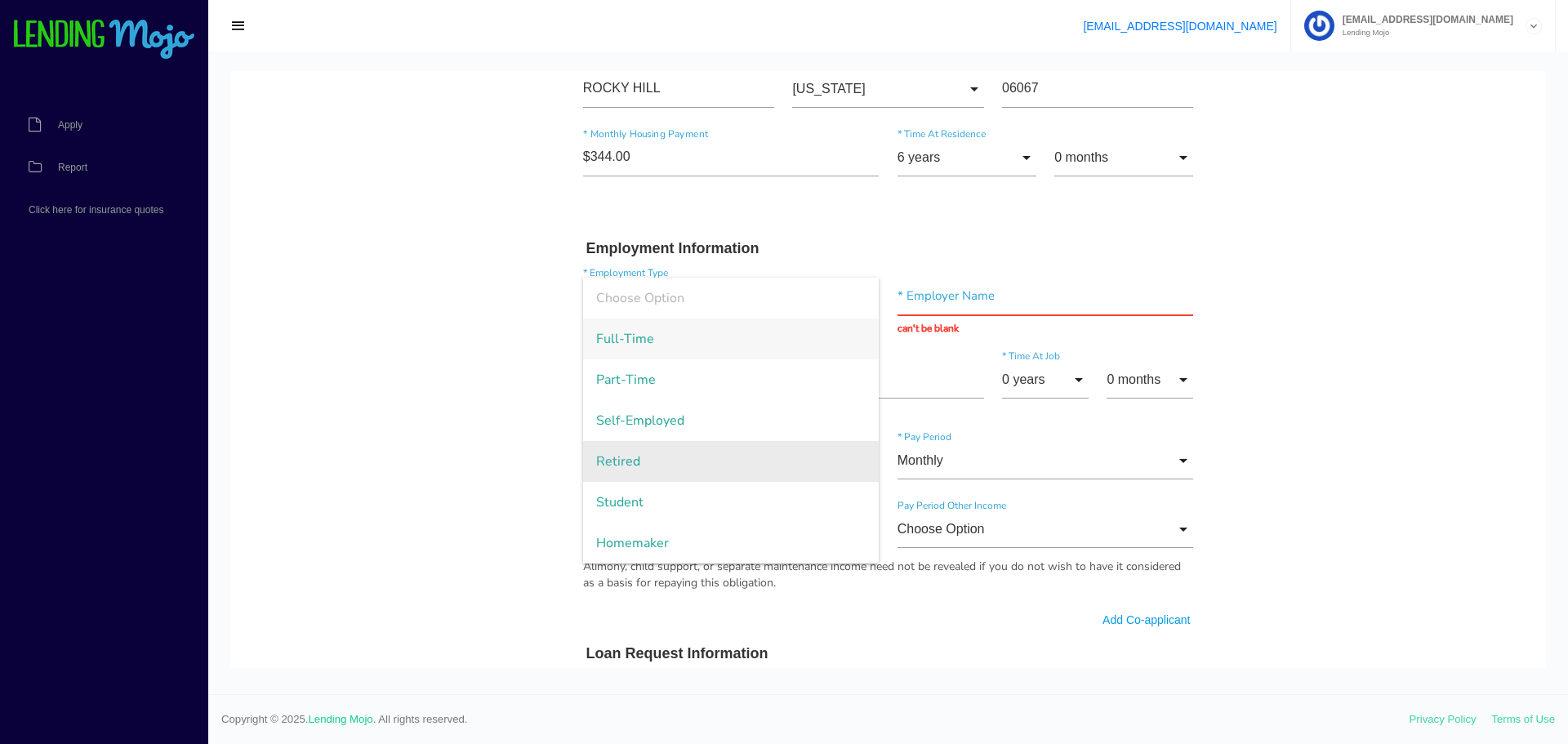
click at [625, 470] on span "Retired" at bounding box center [731, 461] width 296 height 41
type input "Retired"
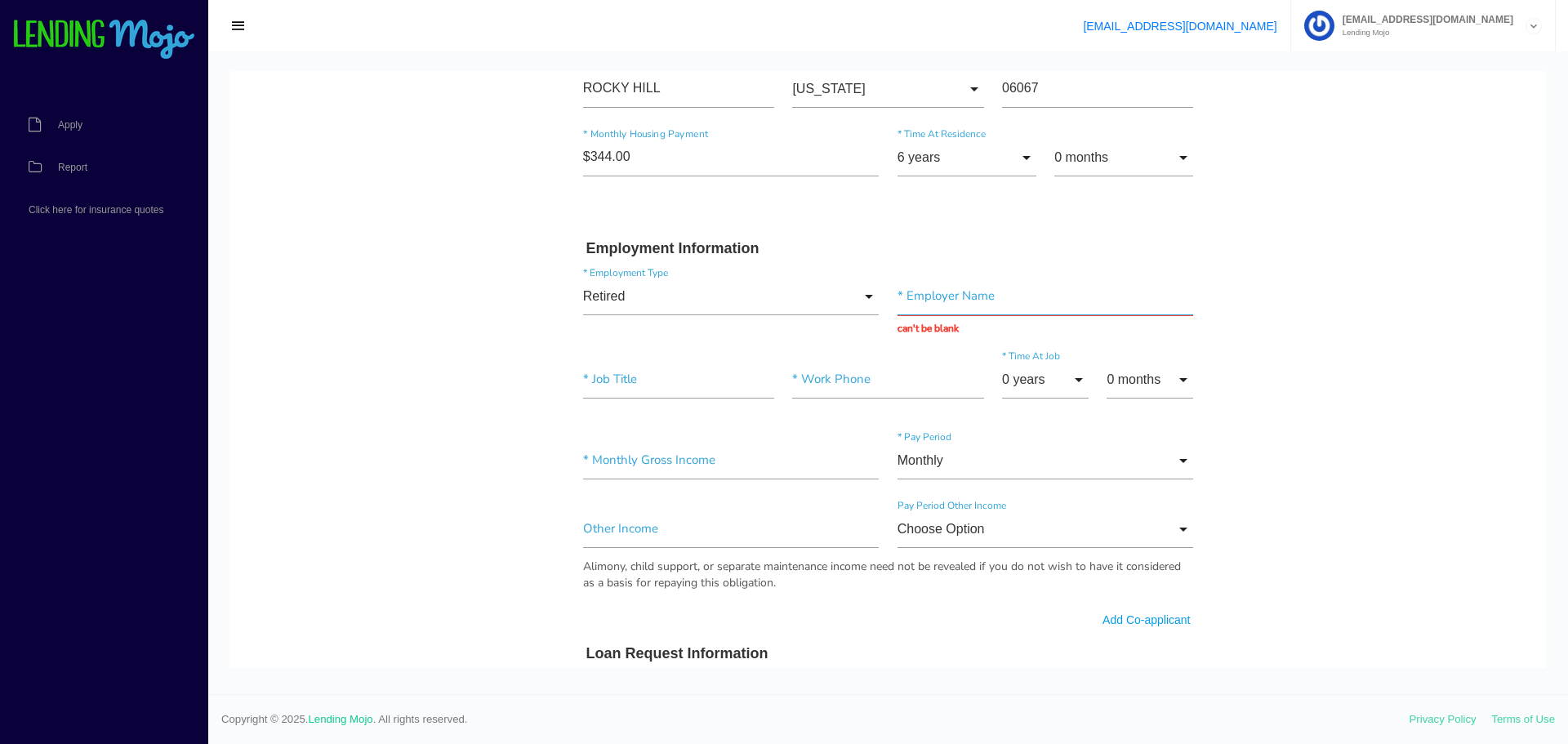
click at [940, 294] on input "text" at bounding box center [1045, 296] width 296 height 38
type input "RETIRED"
click at [690, 383] on input"] "text" at bounding box center [678, 380] width 191 height 38
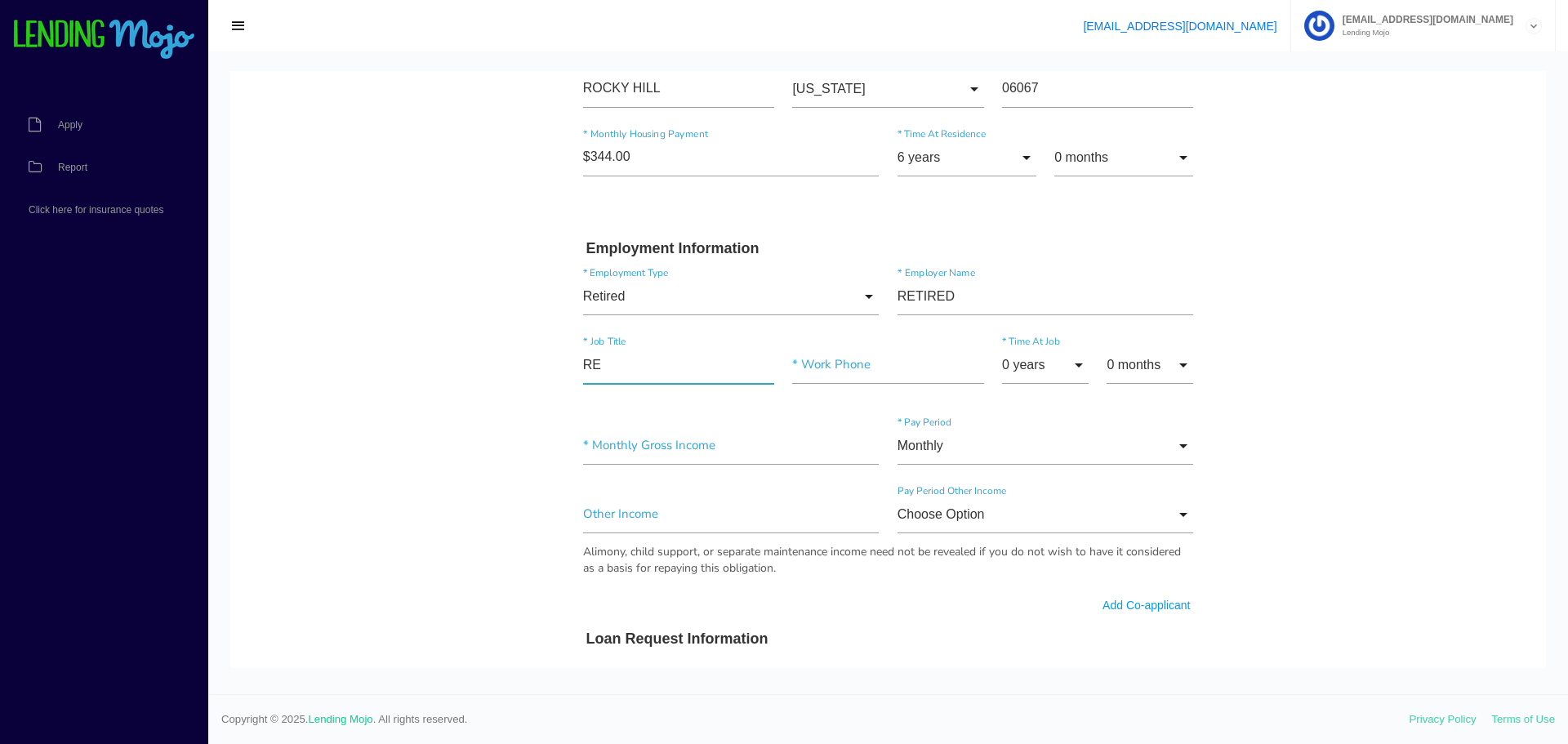
type input"] "R"
drag, startPoint x: 684, startPoint y: 367, endPoint x: 571, endPoint y: 372, distance: 113.1
click at [574, 372] on div "DISABILITY * Job Title" at bounding box center [678, 368] width 210 height 44
type input"] "RETIRED"
click at [832, 368] on input"] "text" at bounding box center [887, 364] width 191 height 38
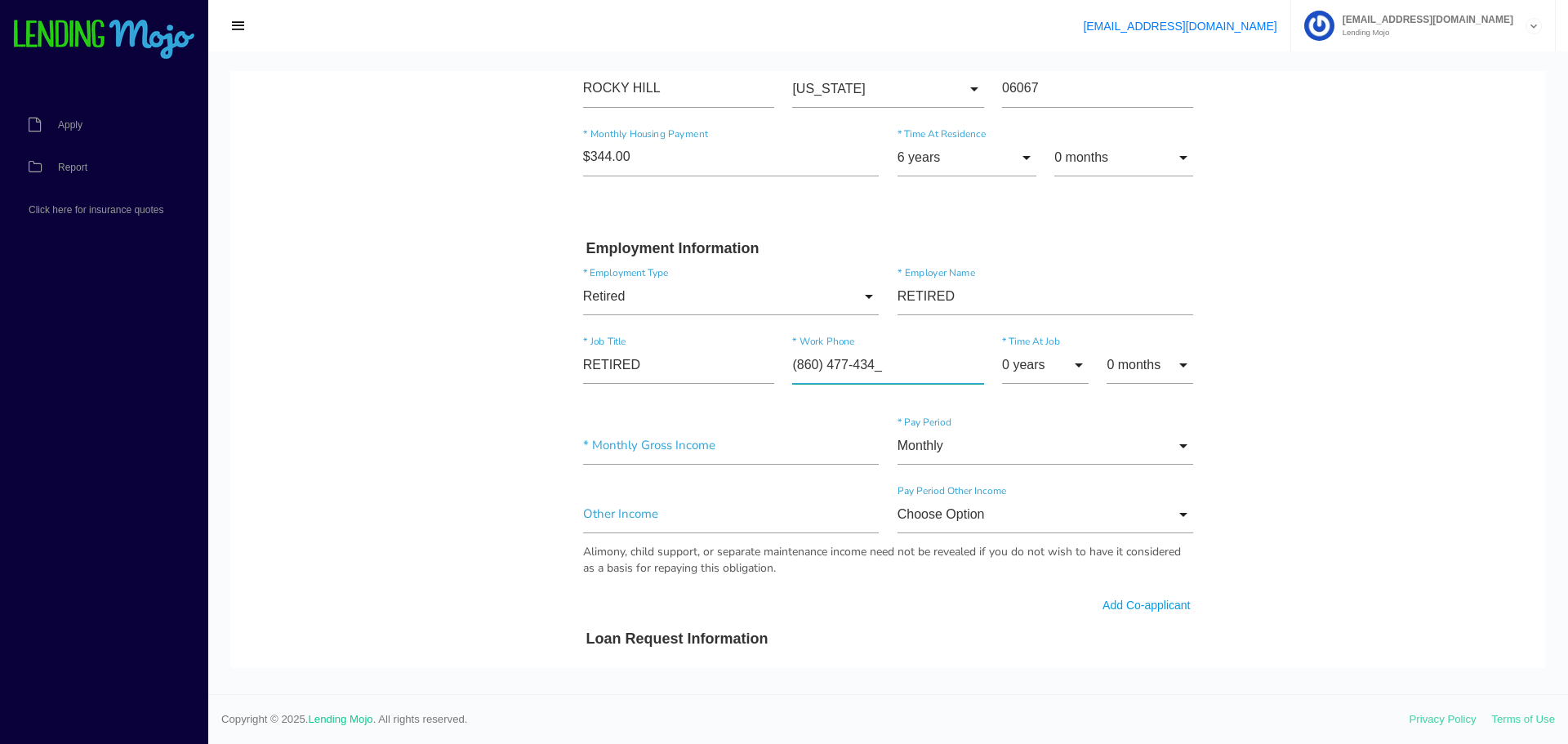
type input"] "[PHONE_NUMBER]"
click at [1278, 263] on body "Quick, Secure Financing Personalized to You. [PERSON_NAME] * First Name Middle …" at bounding box center [888, 490] width 1316 height 2145
click at [1071, 364] on input "0 years" at bounding box center [1044, 364] width 87 height 38
click at [1034, 563] on span "5 years" at bounding box center [1044, 571] width 87 height 41
click at [1032, 356] on input "5 years" at bounding box center [1044, 364] width 87 height 38
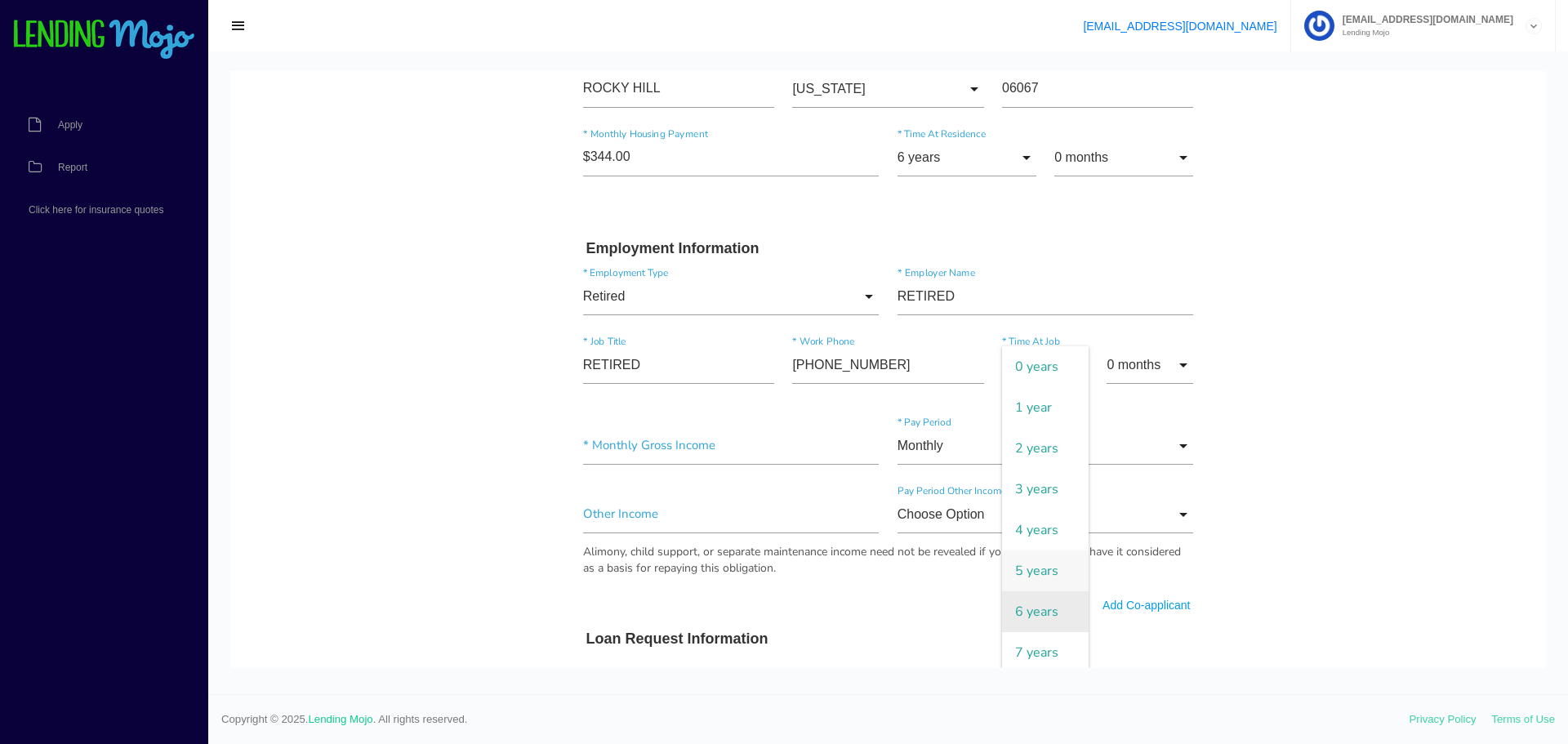
click at [1029, 608] on span "6 years" at bounding box center [1044, 611] width 87 height 41
type input "6 years"
click at [1312, 307] on body "Quick, Secure Financing Personalized to You. [PERSON_NAME] * First Name Middle …" at bounding box center [888, 490] width 1316 height 2145
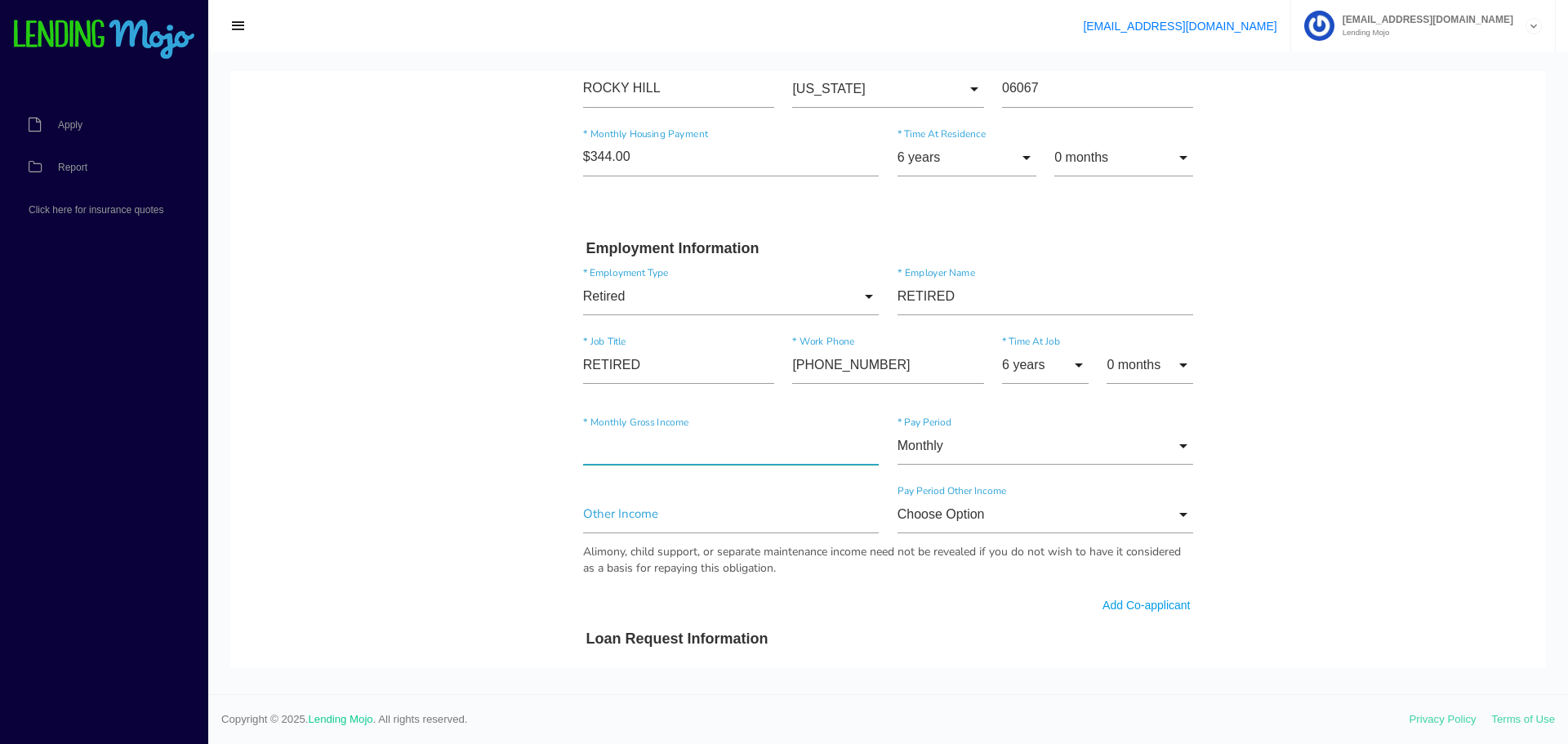
click at [678, 448] on input"] "text" at bounding box center [731, 445] width 296 height 38
type input"] "$3,389.00"
click at [629, 508] on input"] "text" at bounding box center [731, 514] width 296 height 38
click at [627, 509] on input"] "text" at bounding box center [731, 514] width 296 height 38
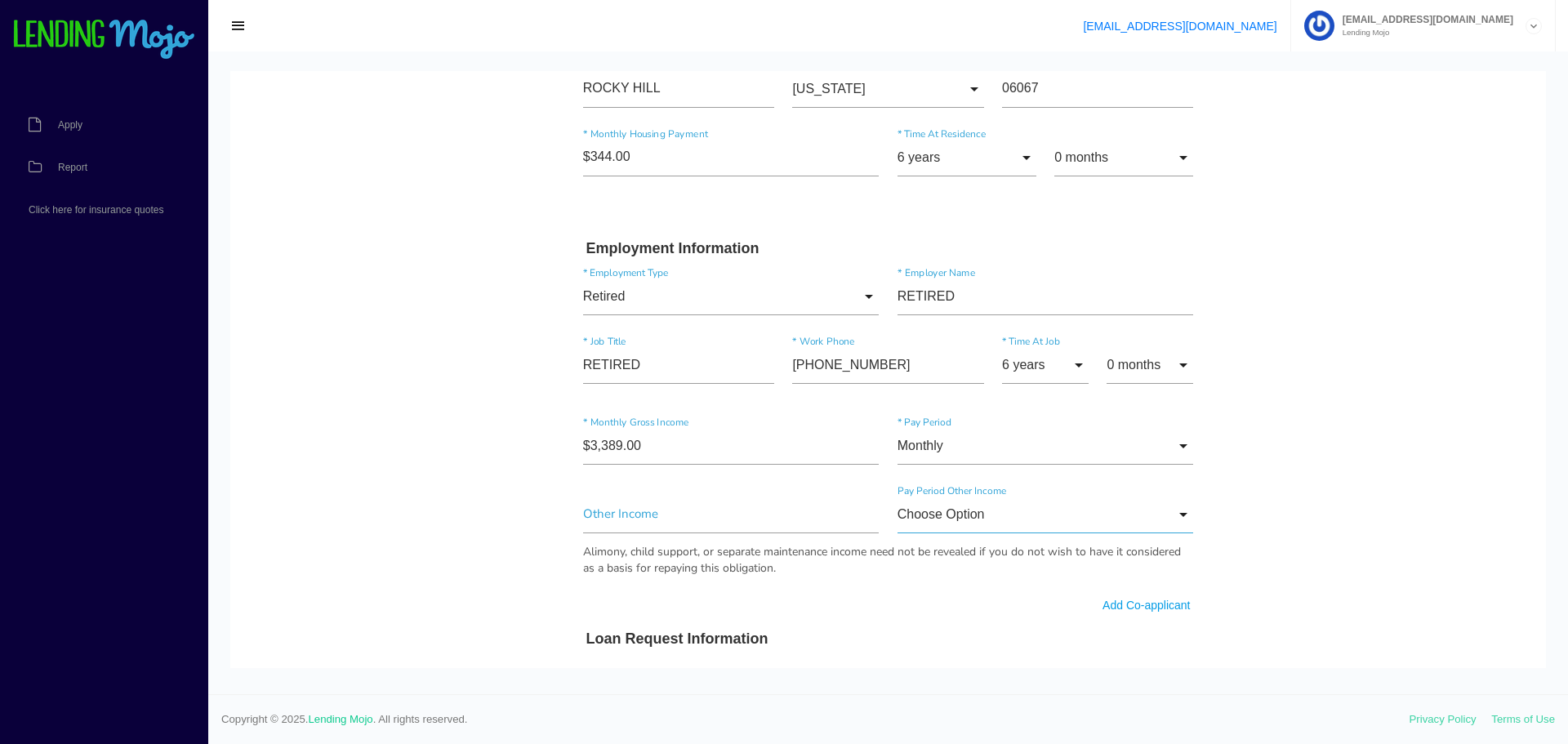
click at [1043, 521] on input "Choose Option" at bounding box center [1045, 514] width 296 height 38
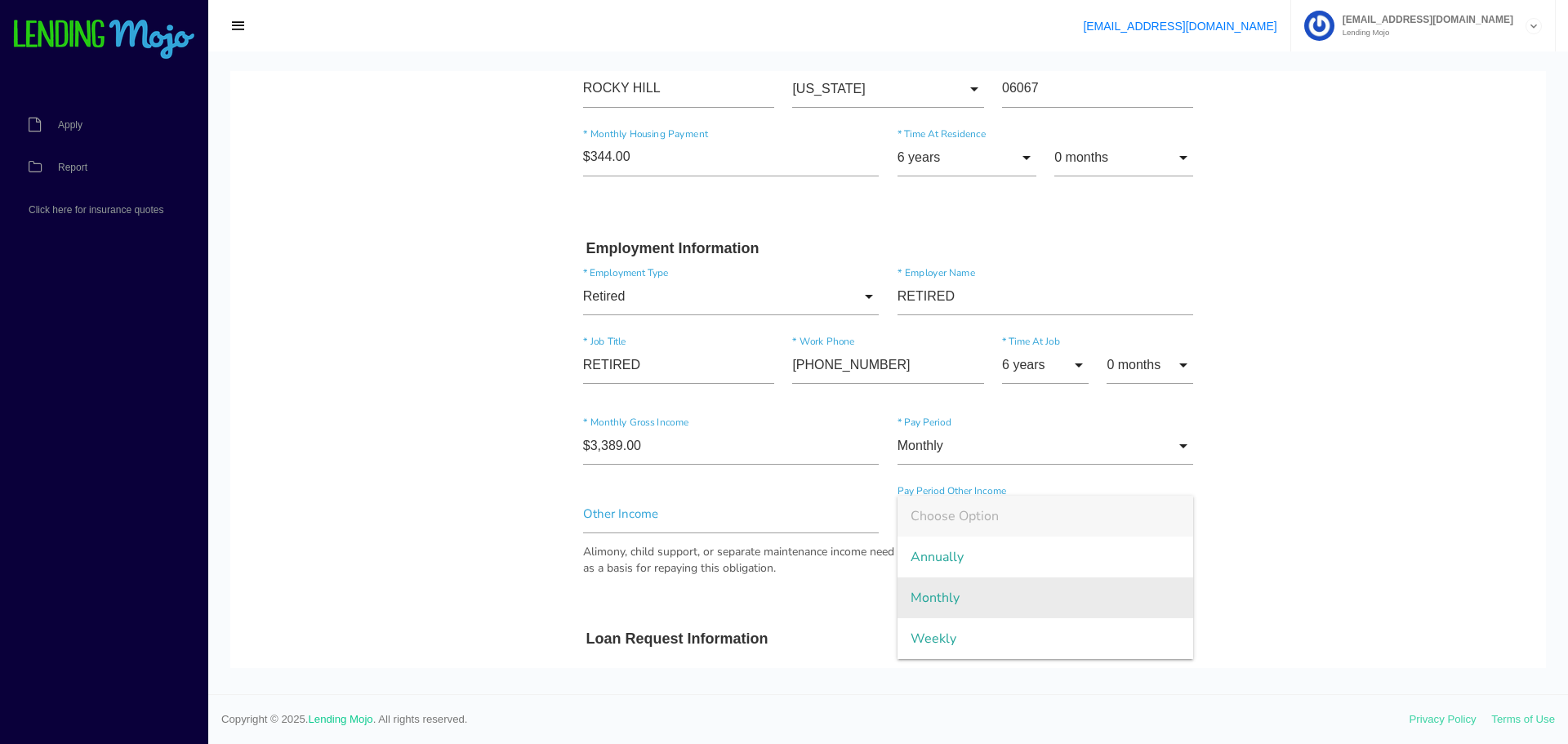
click at [952, 592] on span "Monthly" at bounding box center [1045, 598] width 296 height 41
type input "Monthly"
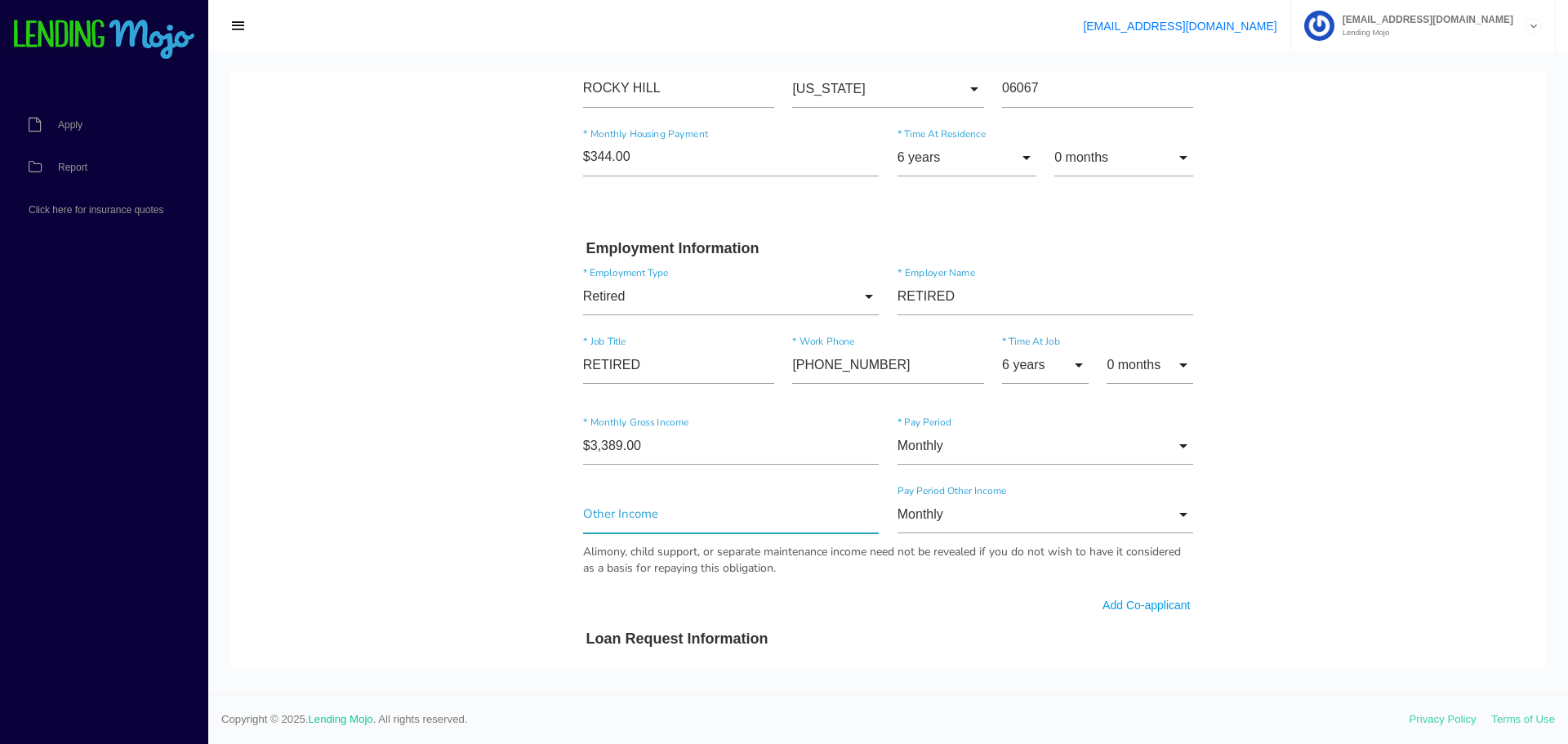
click at [656, 522] on input"] "text" at bounding box center [731, 514] width 296 height 38
type input"] "$950.00"
click at [1317, 348] on body "Quick, Secure Financing Personalized to You. [PERSON_NAME] * First Name Middle …" at bounding box center [888, 490] width 1316 height 2145
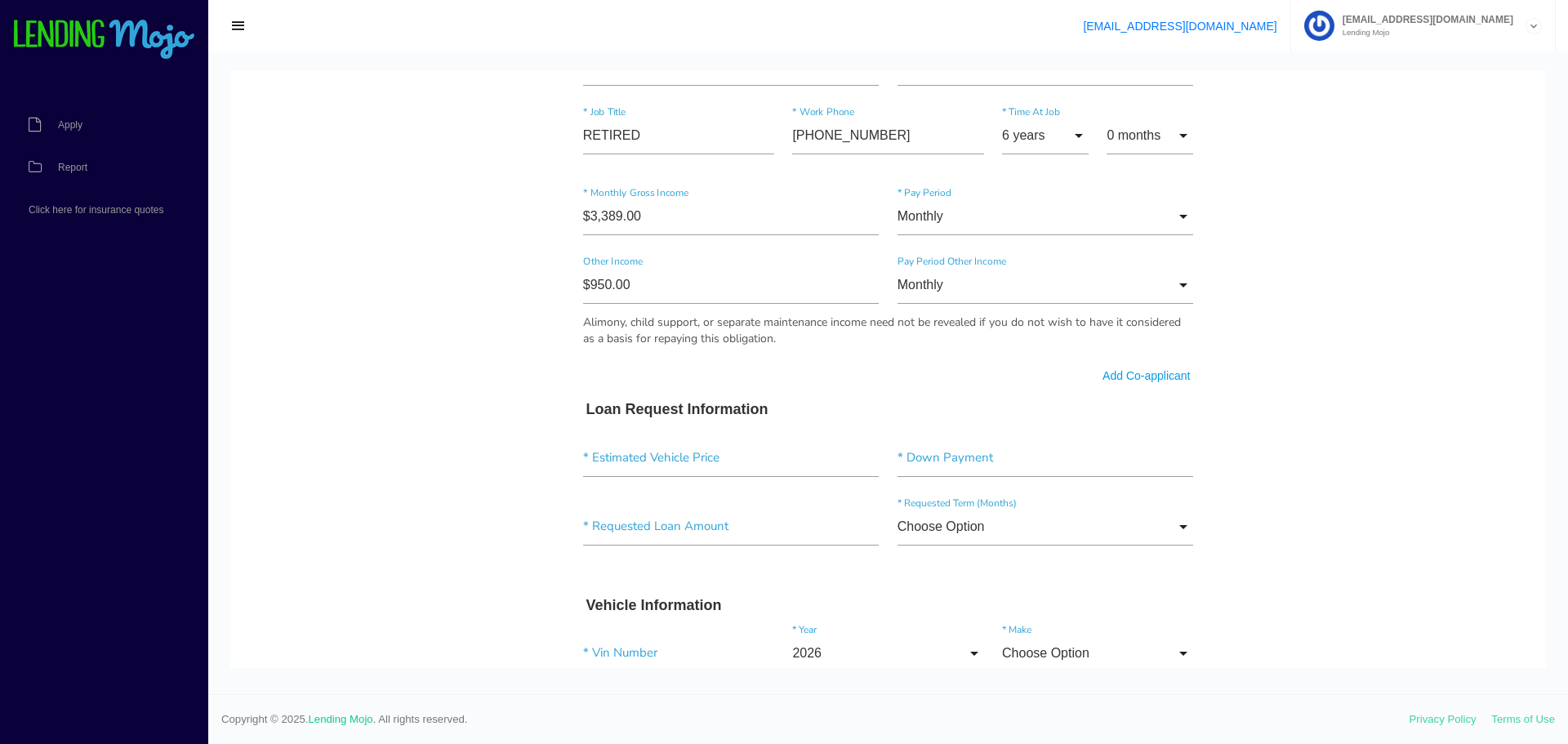
scroll to position [898, 0]
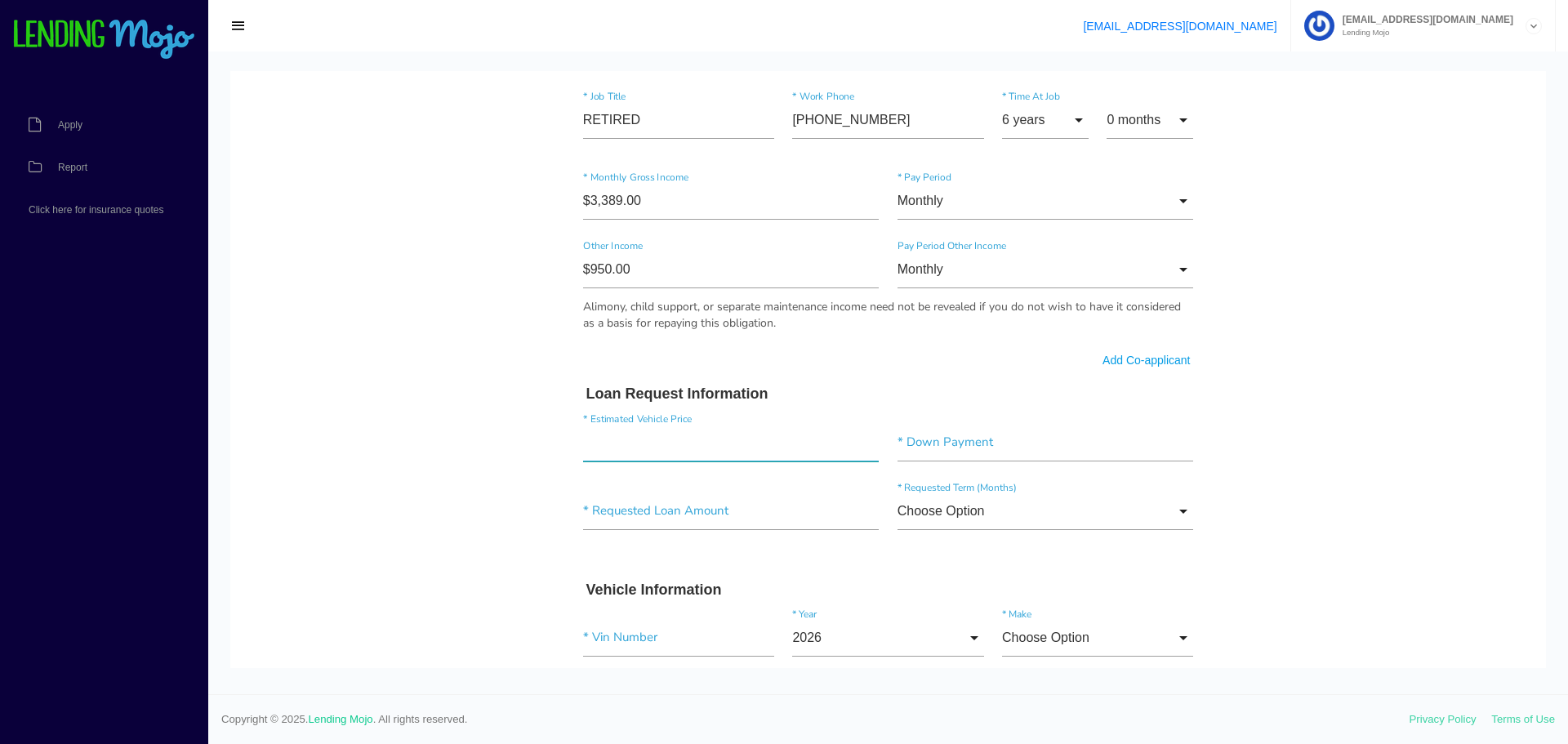
drag, startPoint x: 700, startPoint y: 431, endPoint x: 686, endPoint y: 445, distance: 19.8
click at [700, 431] on input"] "text" at bounding box center [731, 443] width 296 height 38
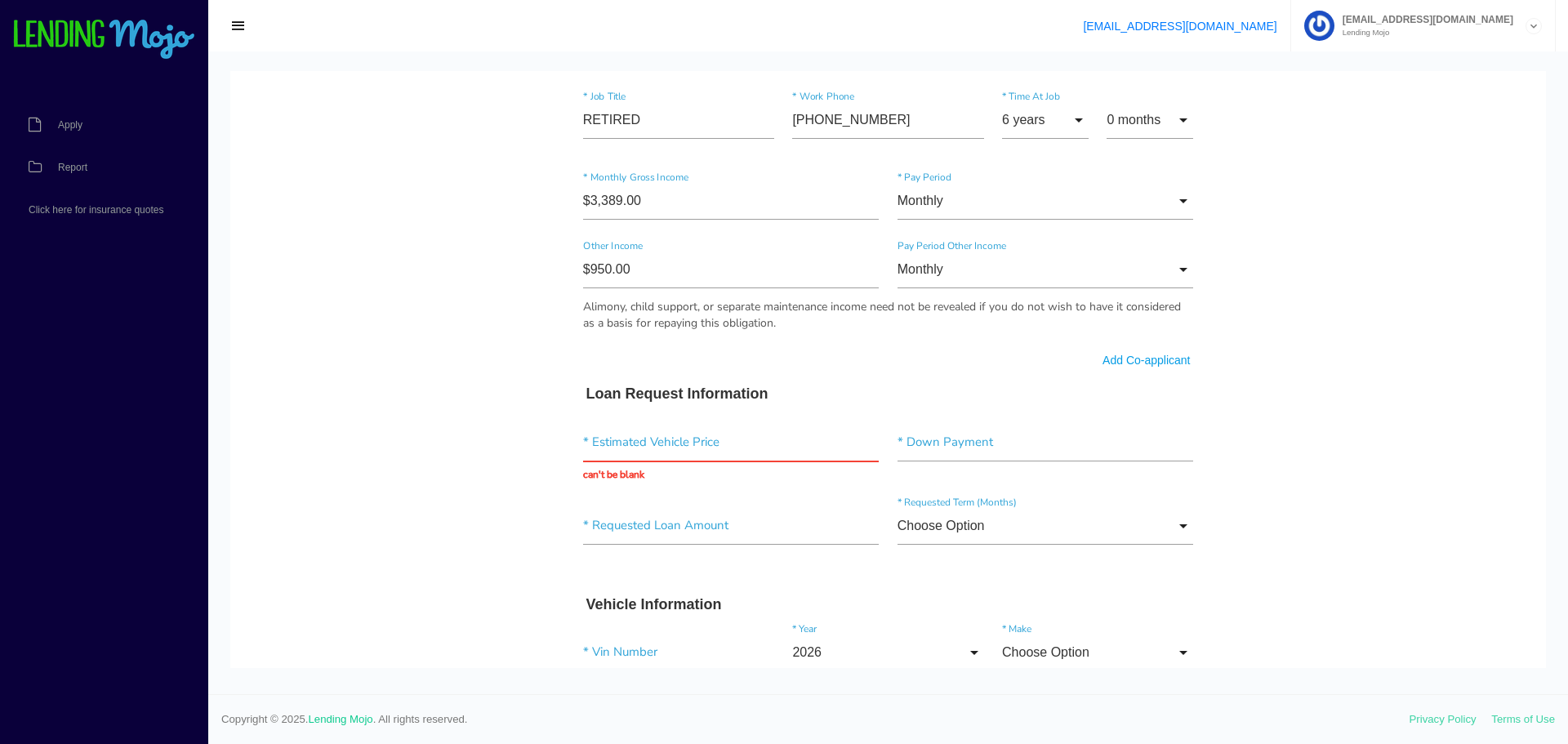
click at [645, 417] on div "* Estimated Vehicle Price can't be blank * Down Payment" at bounding box center [888, 453] width 629 height 83
click at [619, 444] on input "text" at bounding box center [731, 443] width 296 height 38
click at [599, 483] on div "* Estimated Vehicle Price can't be blank * Down Payment" at bounding box center [888, 453] width 629 height 83
click at [603, 476] on div "* Estimated Vehicle Price can't be blank" at bounding box center [731, 454] width 315 height 59
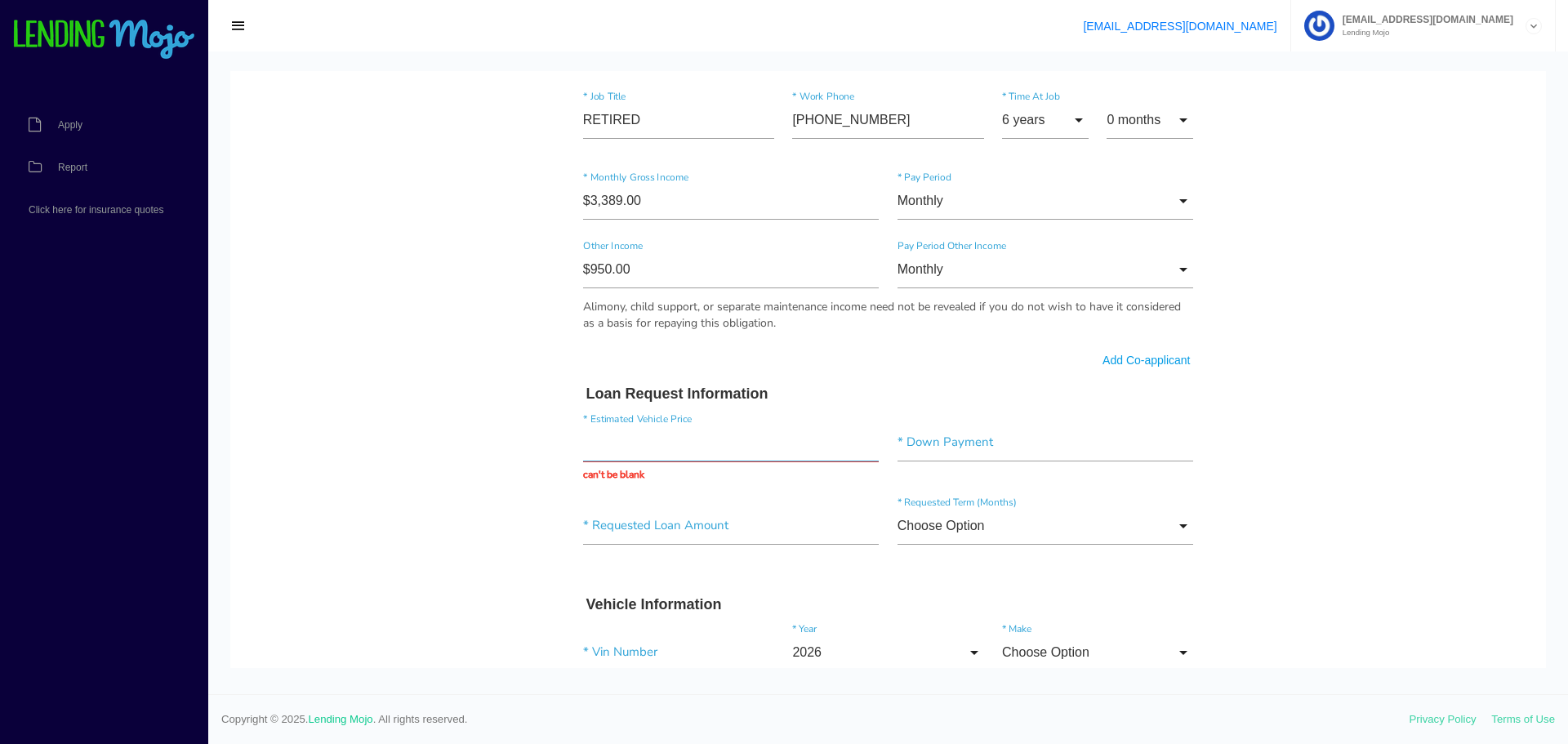
click at [627, 445] on input "text" at bounding box center [731, 443] width 296 height 38
click at [538, 446] on body "Quick, Secure Financing Personalized to You. [PERSON_NAME] * First Name Middle …" at bounding box center [888, 252] width 1316 height 2160
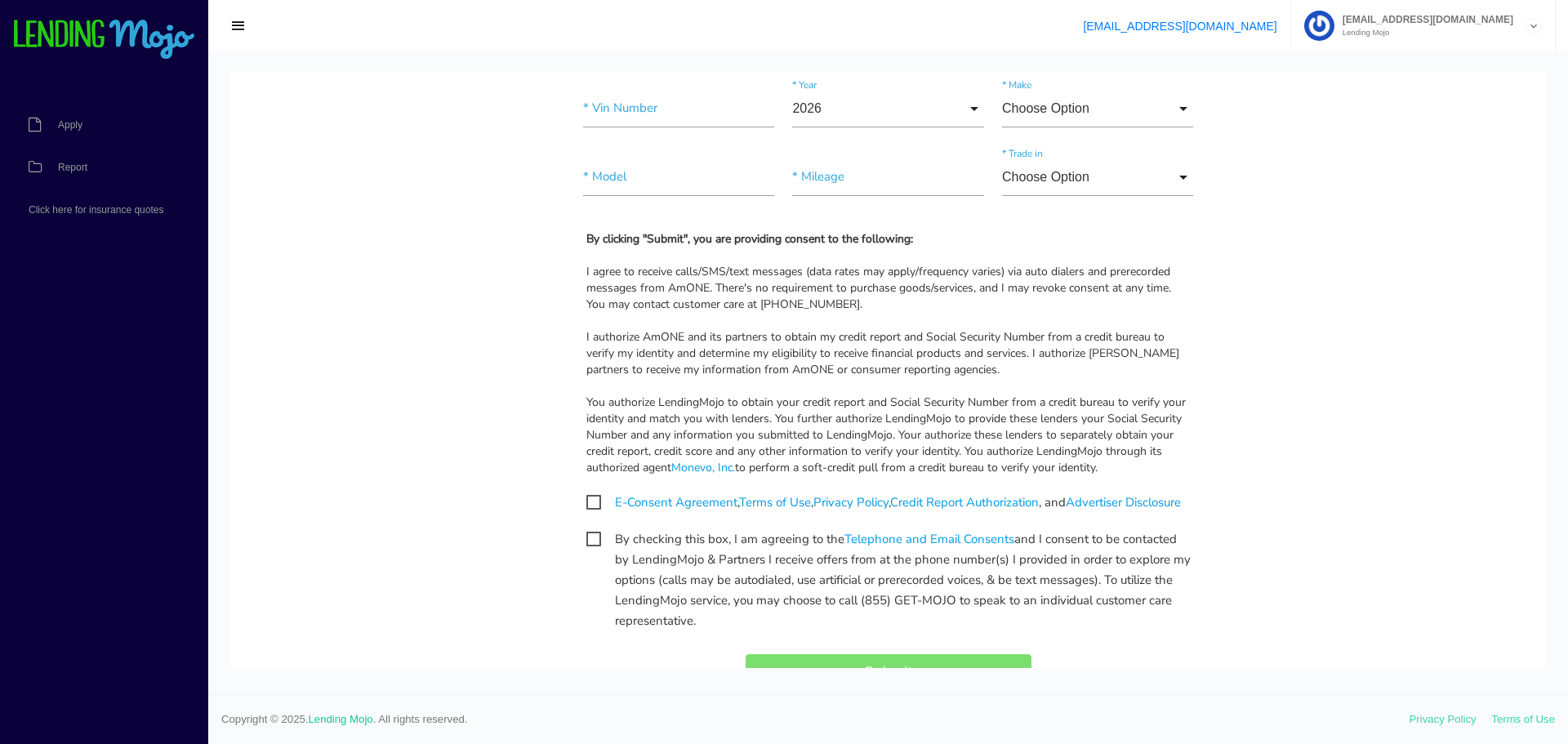
scroll to position [1551, 0]
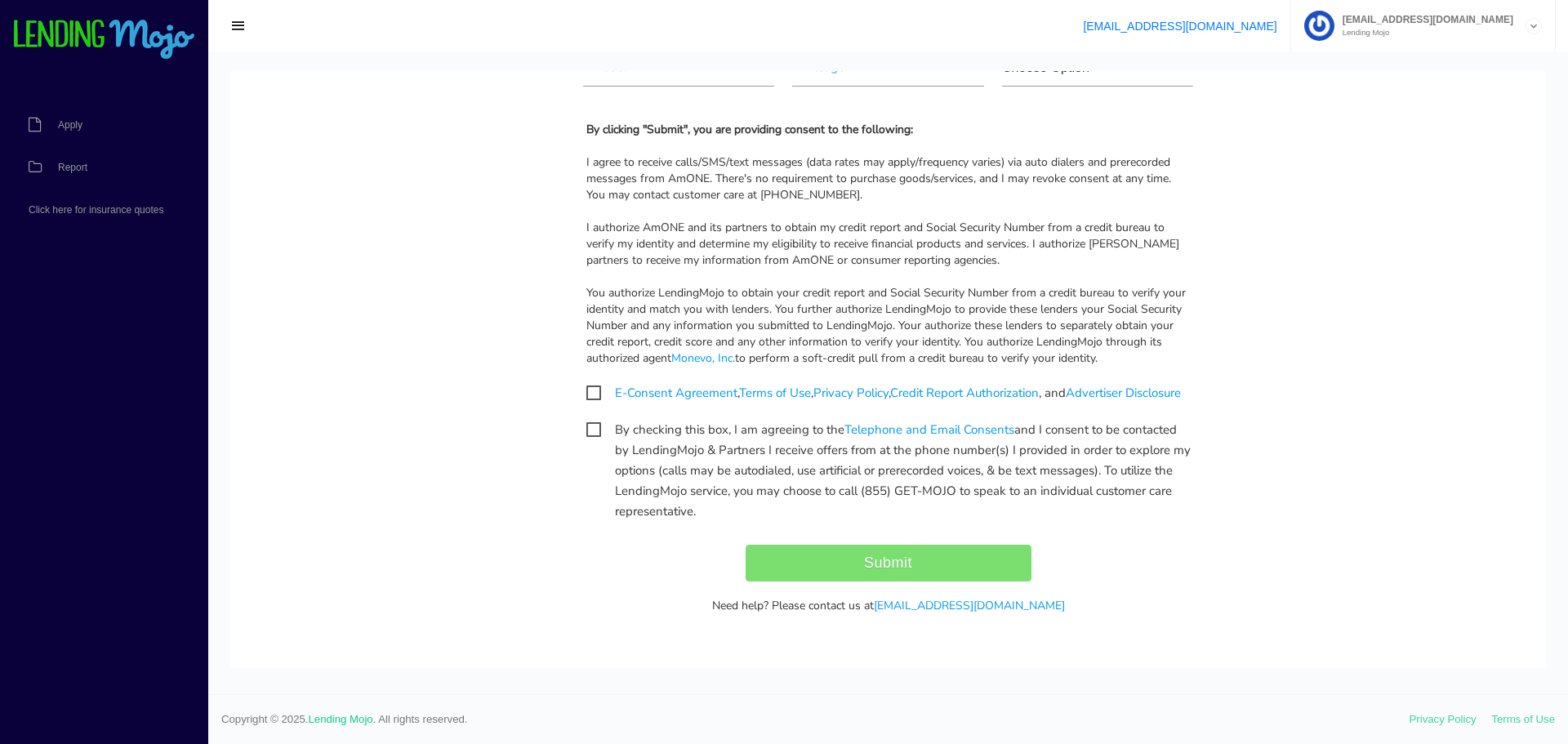
click at [587, 391] on span "E-Consent Agreement , Terms of Use , Privacy Policy , Credit Report Authorizati…" at bounding box center [884, 393] width 594 height 20
checkbox input "true"
click at [587, 440] on span "By checking this box, I am agreeing to the Telephone and Email Consents and I c…" at bounding box center [889, 430] width 604 height 20
checkbox input "true"
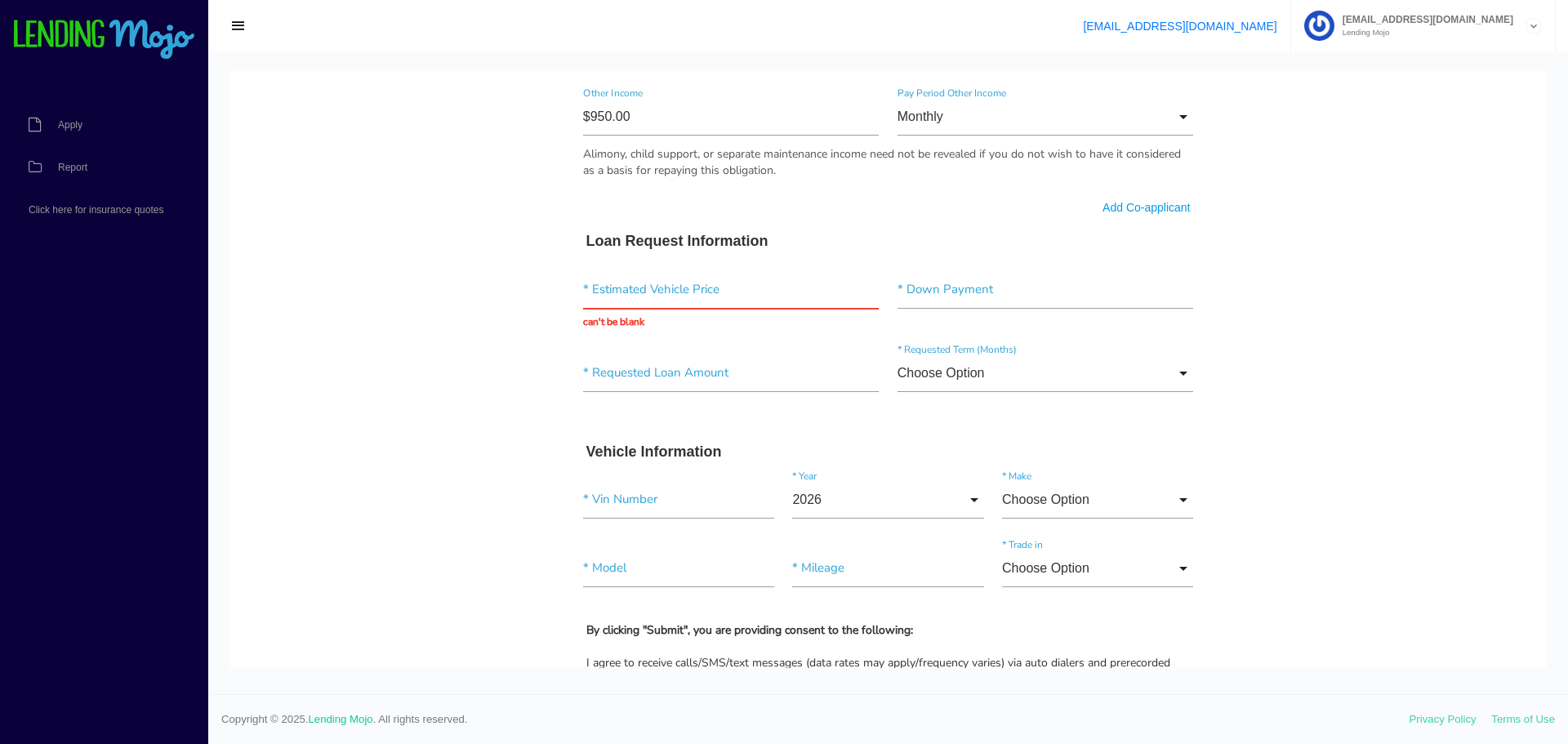
scroll to position [1225, 0]
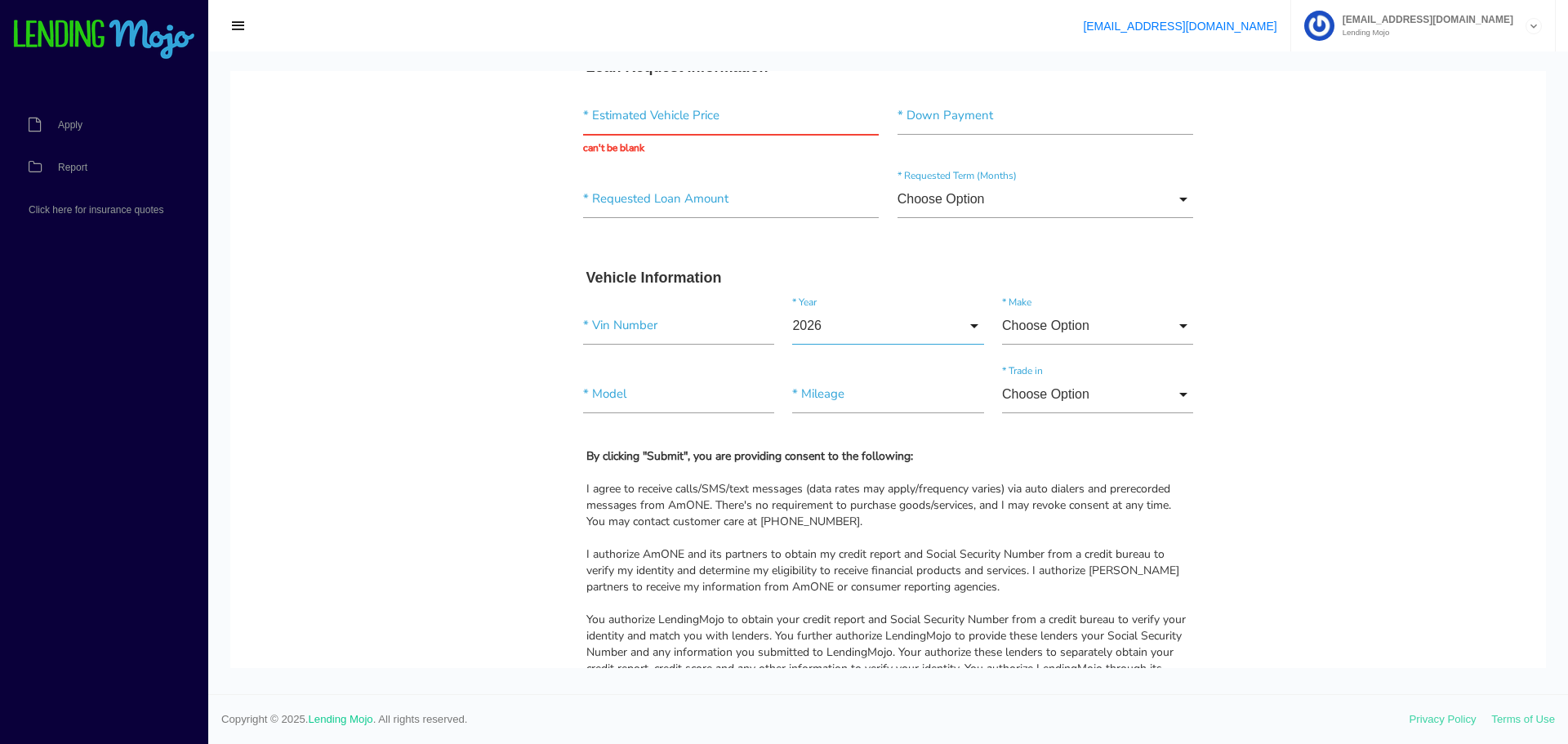
click at [958, 322] on input "2026" at bounding box center [887, 326] width 191 height 38
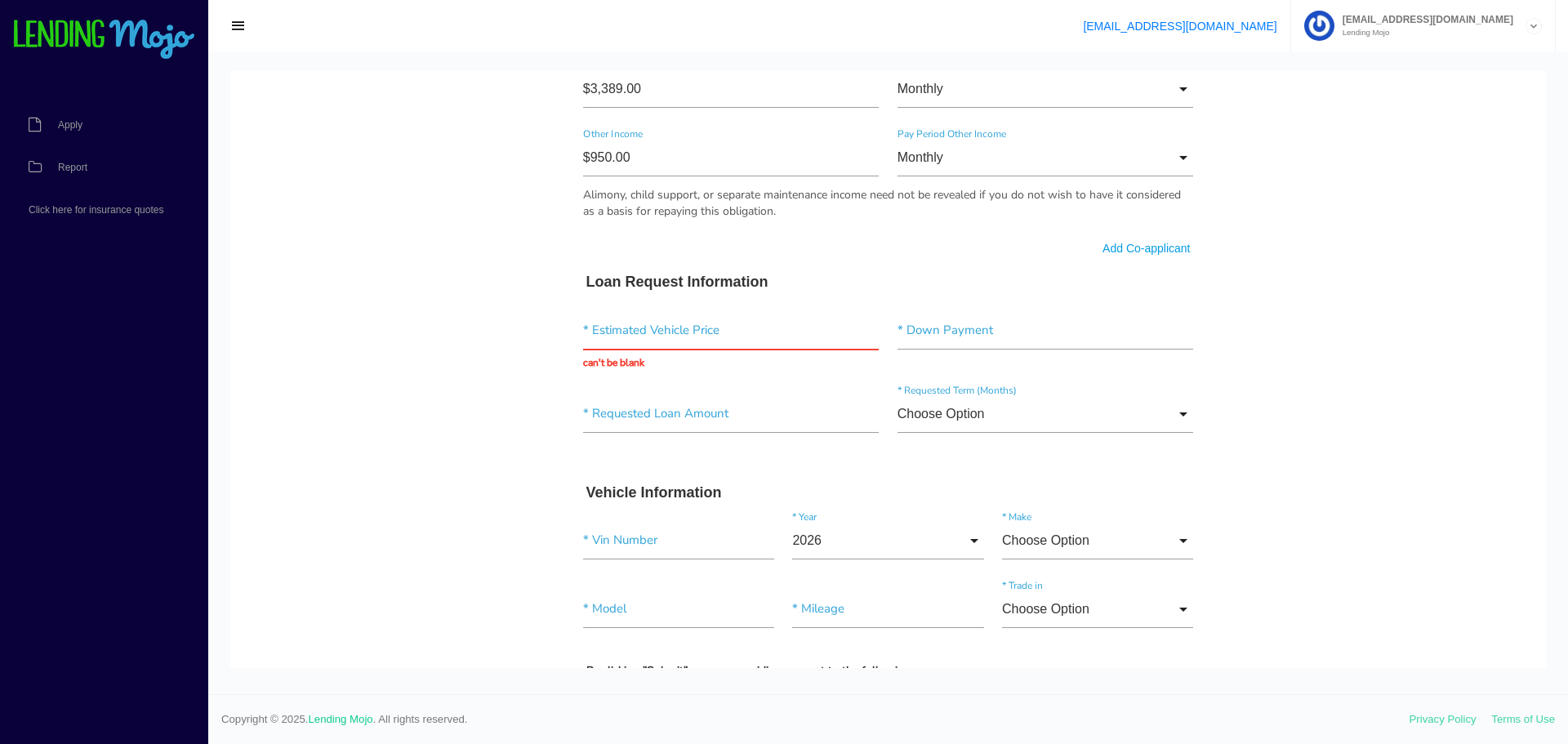
scroll to position [928, 0]
